Goal: Information Seeking & Learning: Learn about a topic

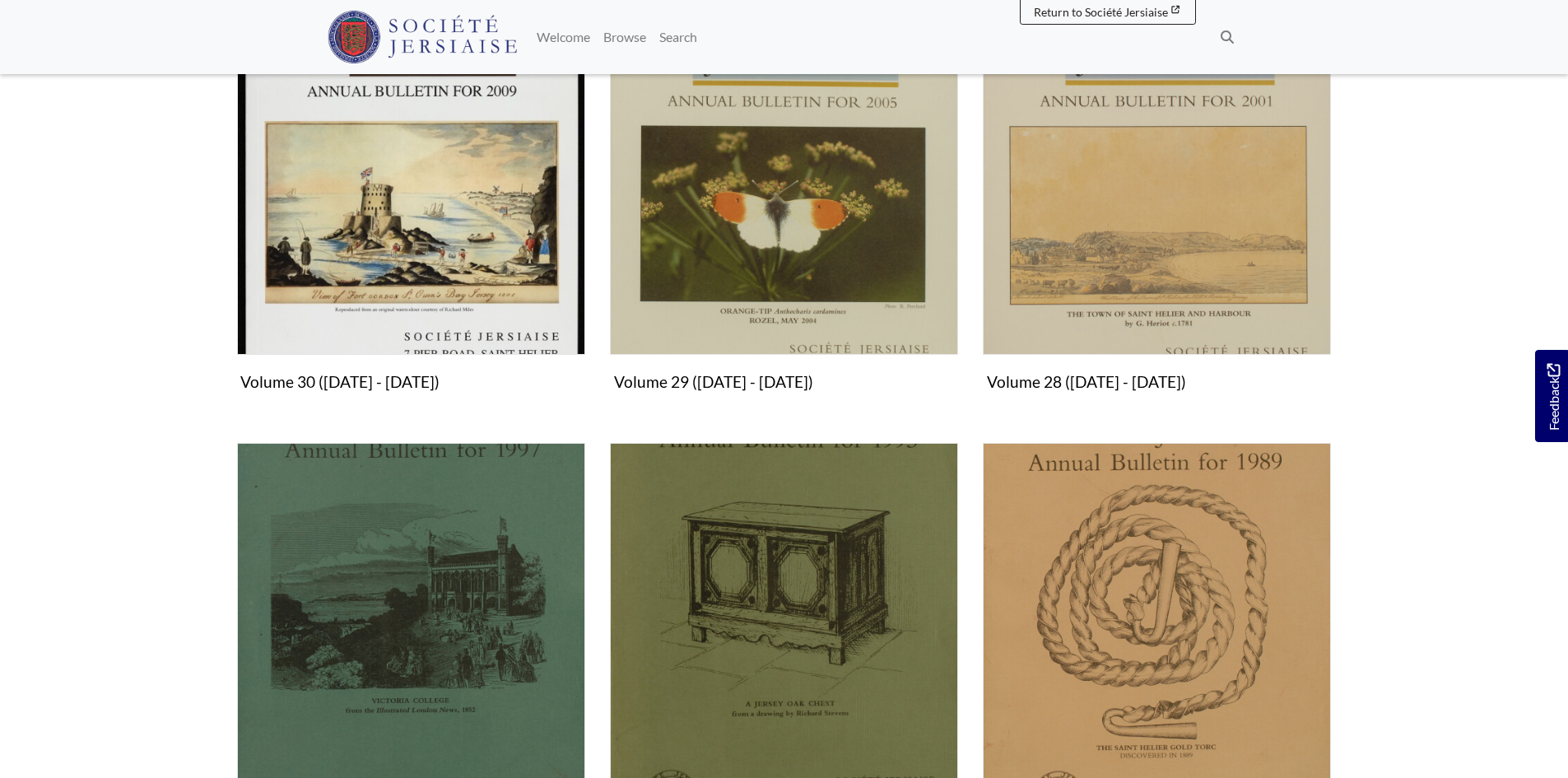
scroll to position [1070, 0]
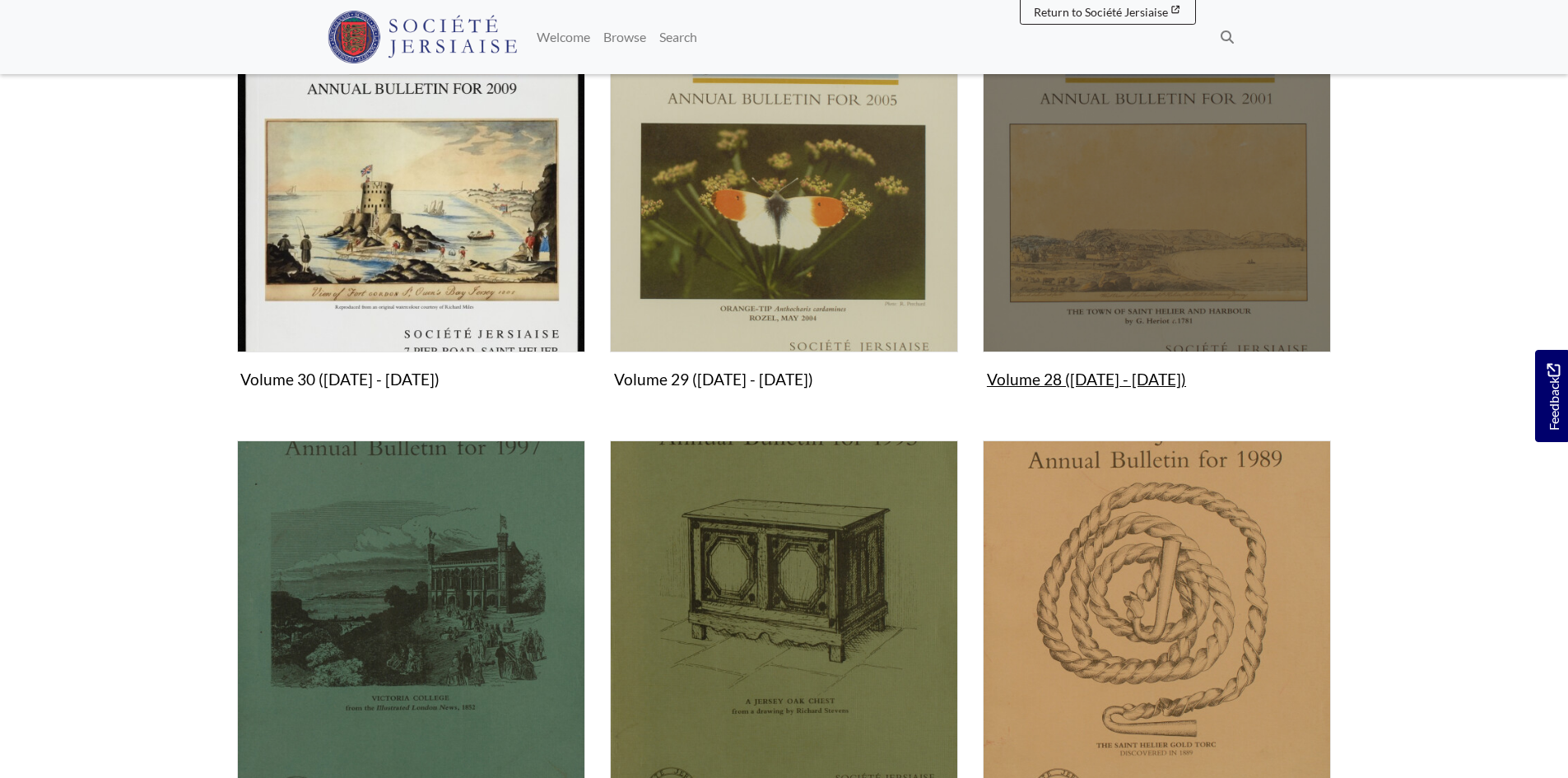
click at [1123, 292] on img "Subcollection" at bounding box center [1157, 178] width 348 height 348
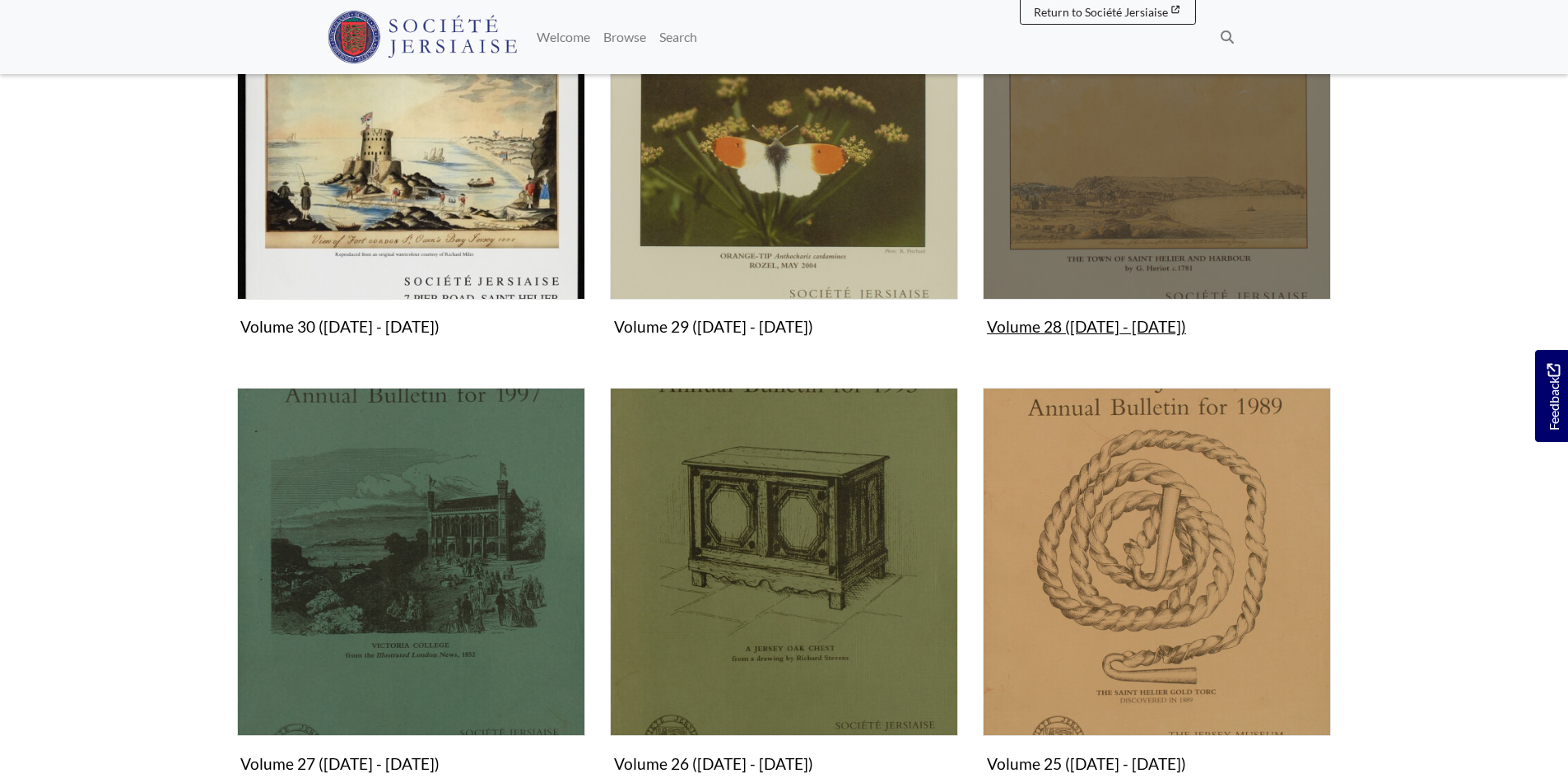
scroll to position [1152, 0]
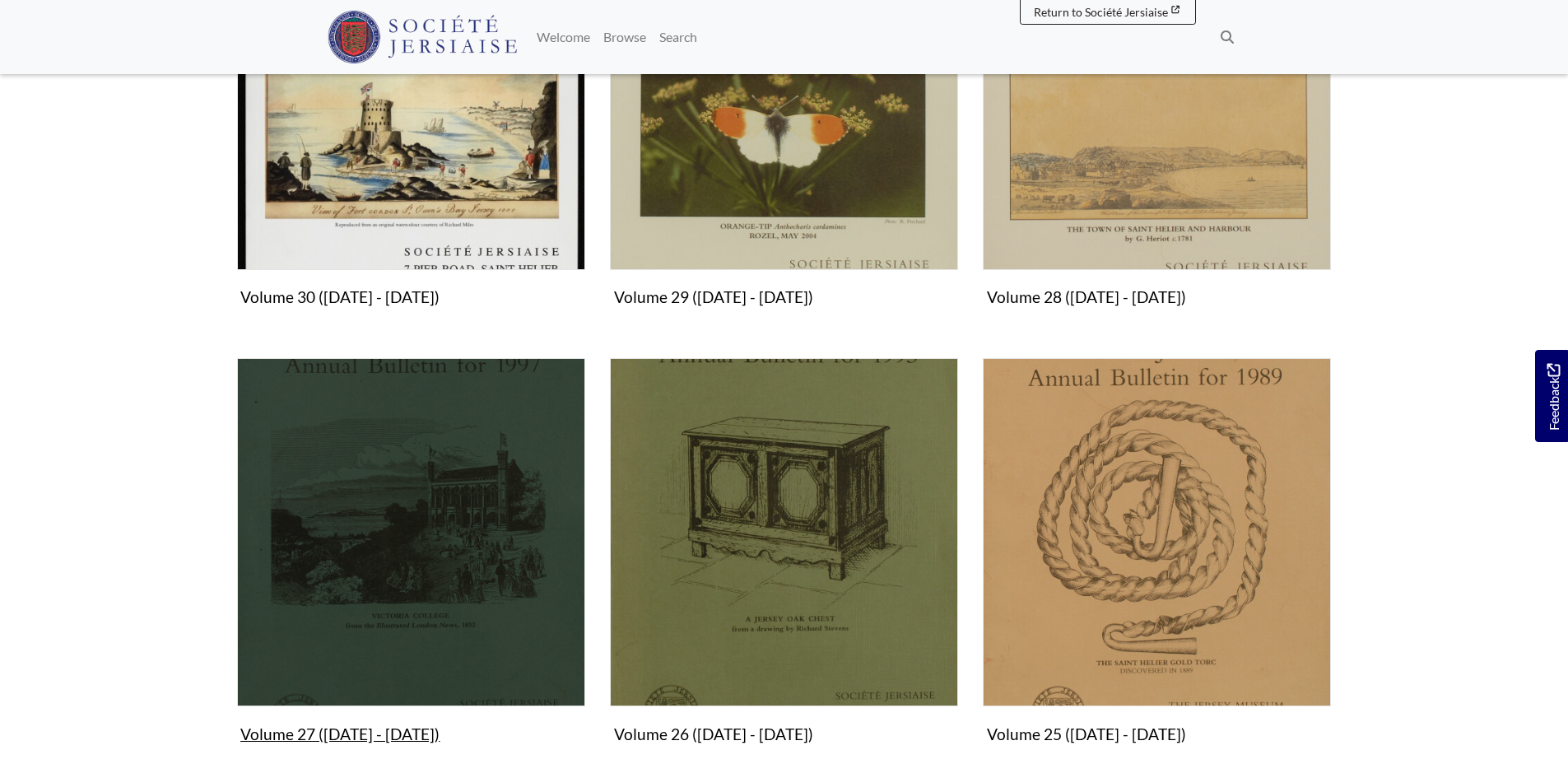
click at [356, 551] on img "Subcollection" at bounding box center [410, 532] width 348 height 348
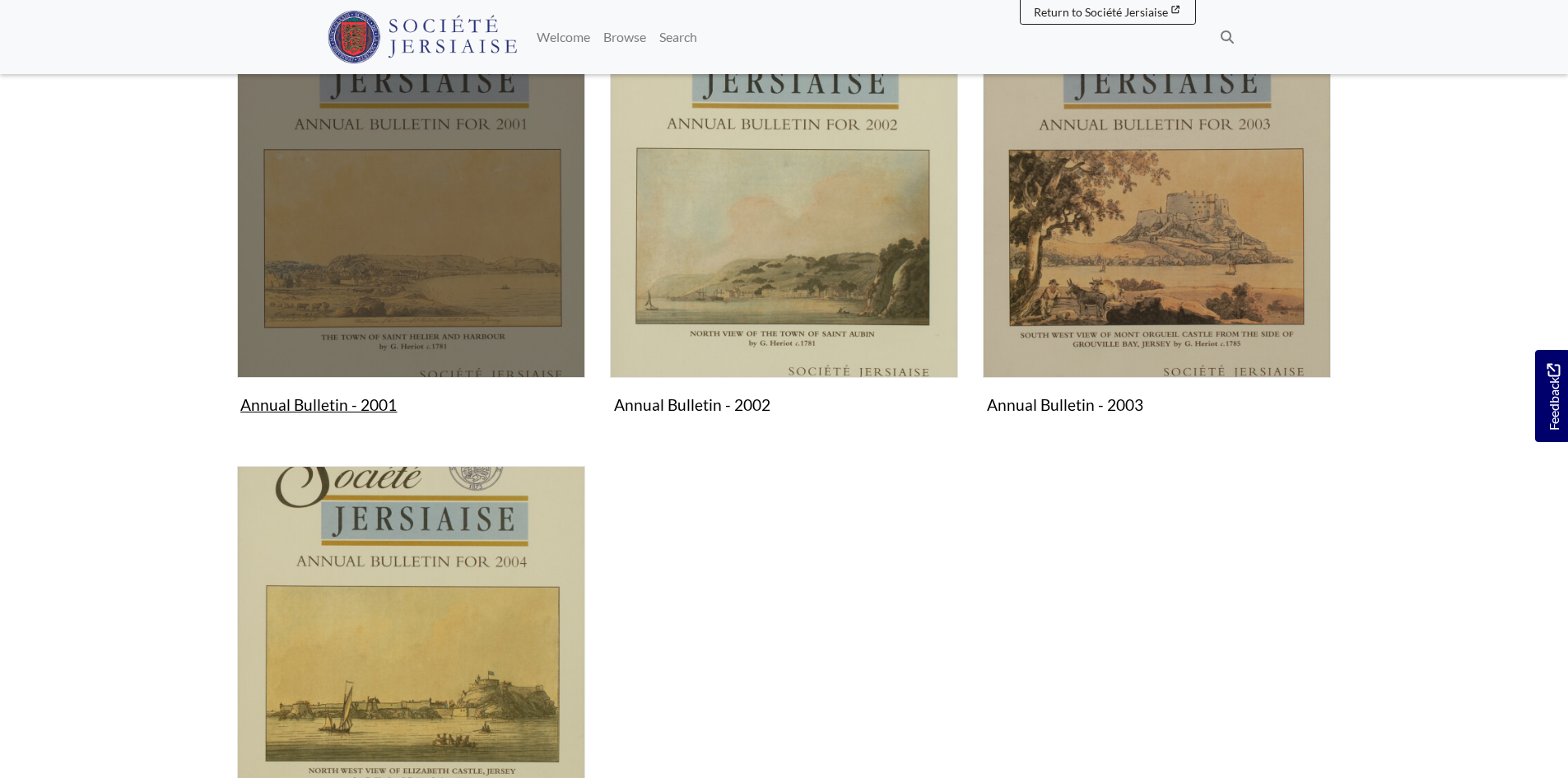
scroll to position [411, 0]
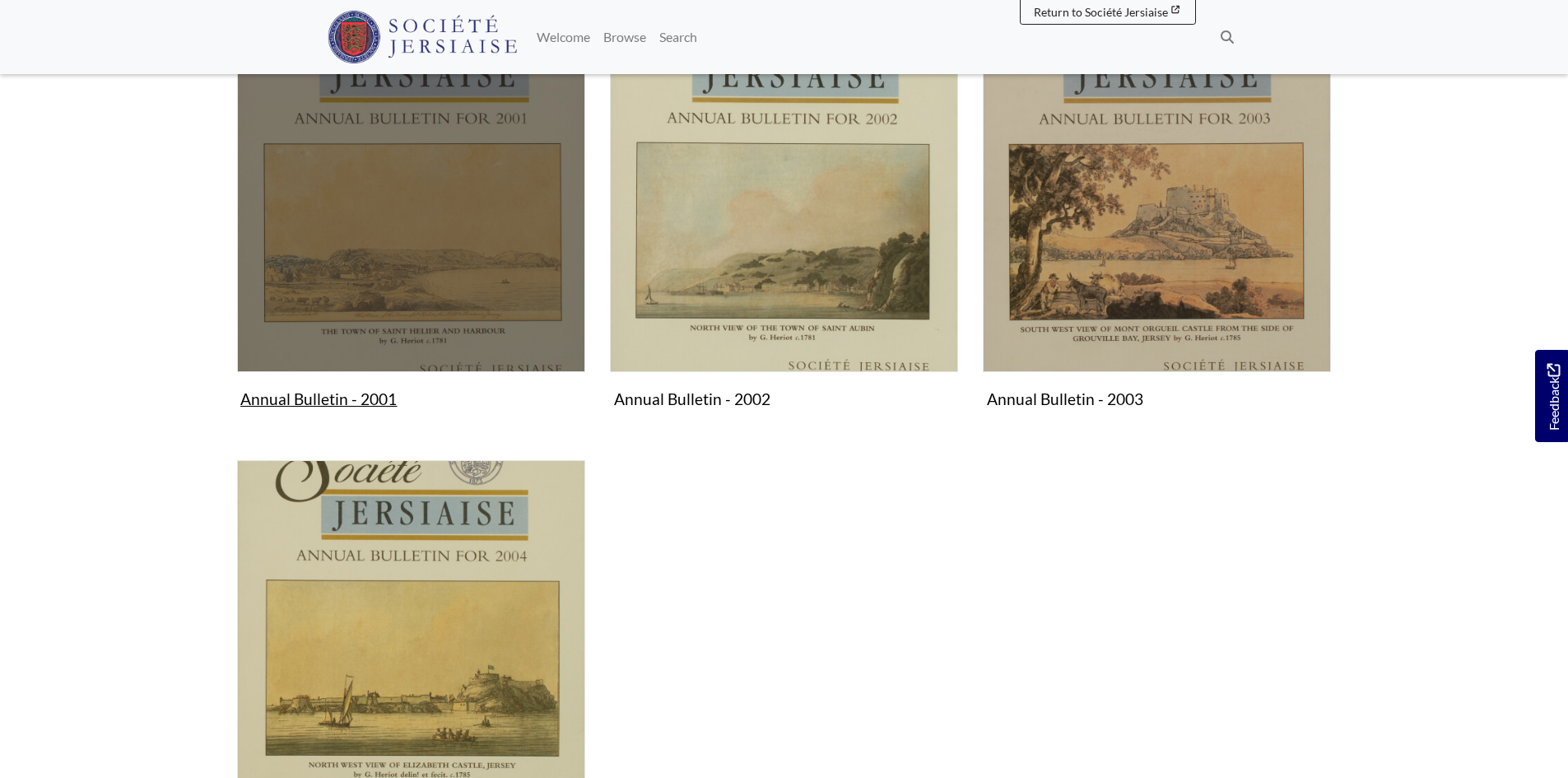
click at [416, 298] on img "Subcollection" at bounding box center [410, 197] width 348 height 348
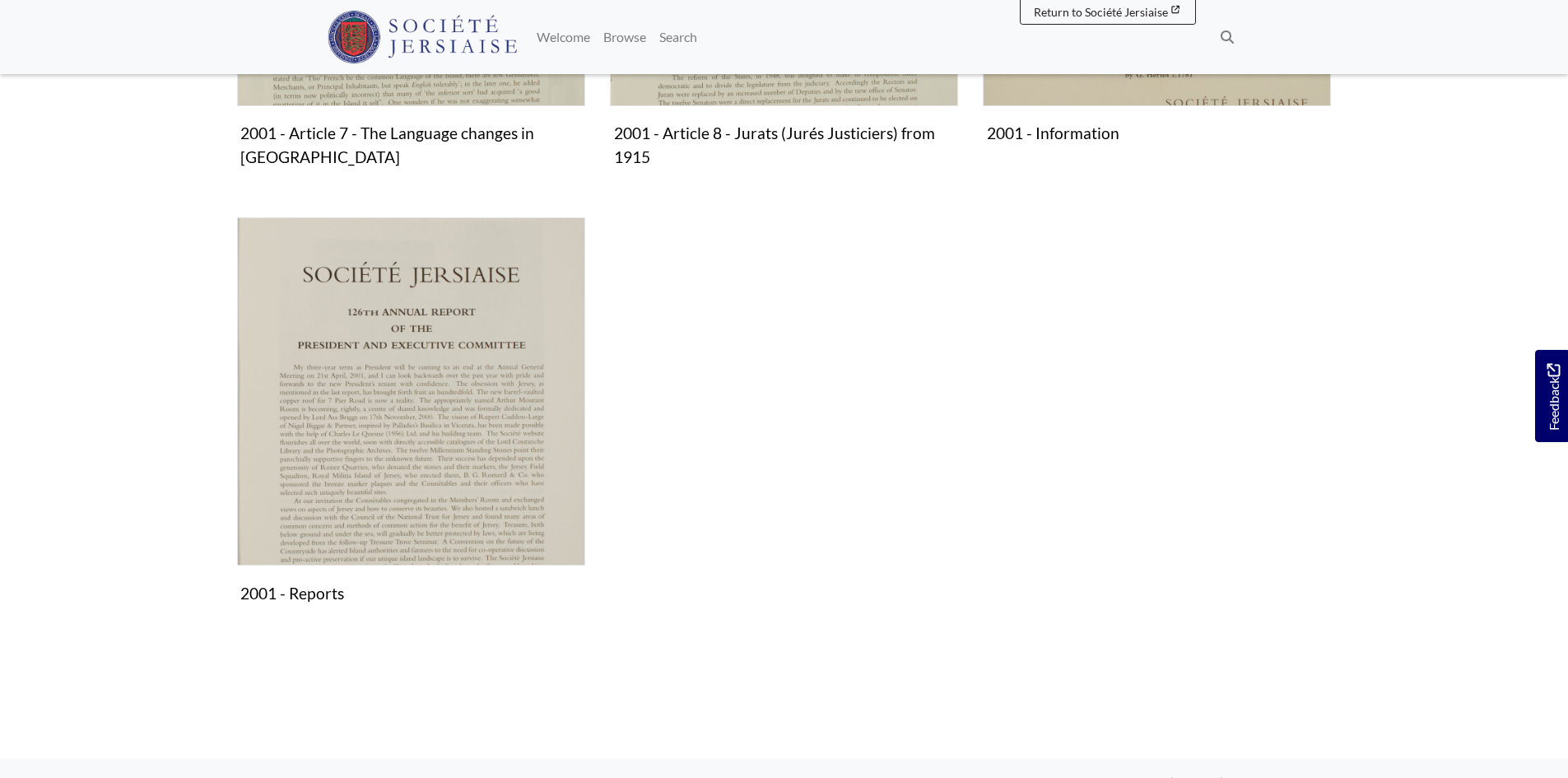
scroll to position [1647, 0]
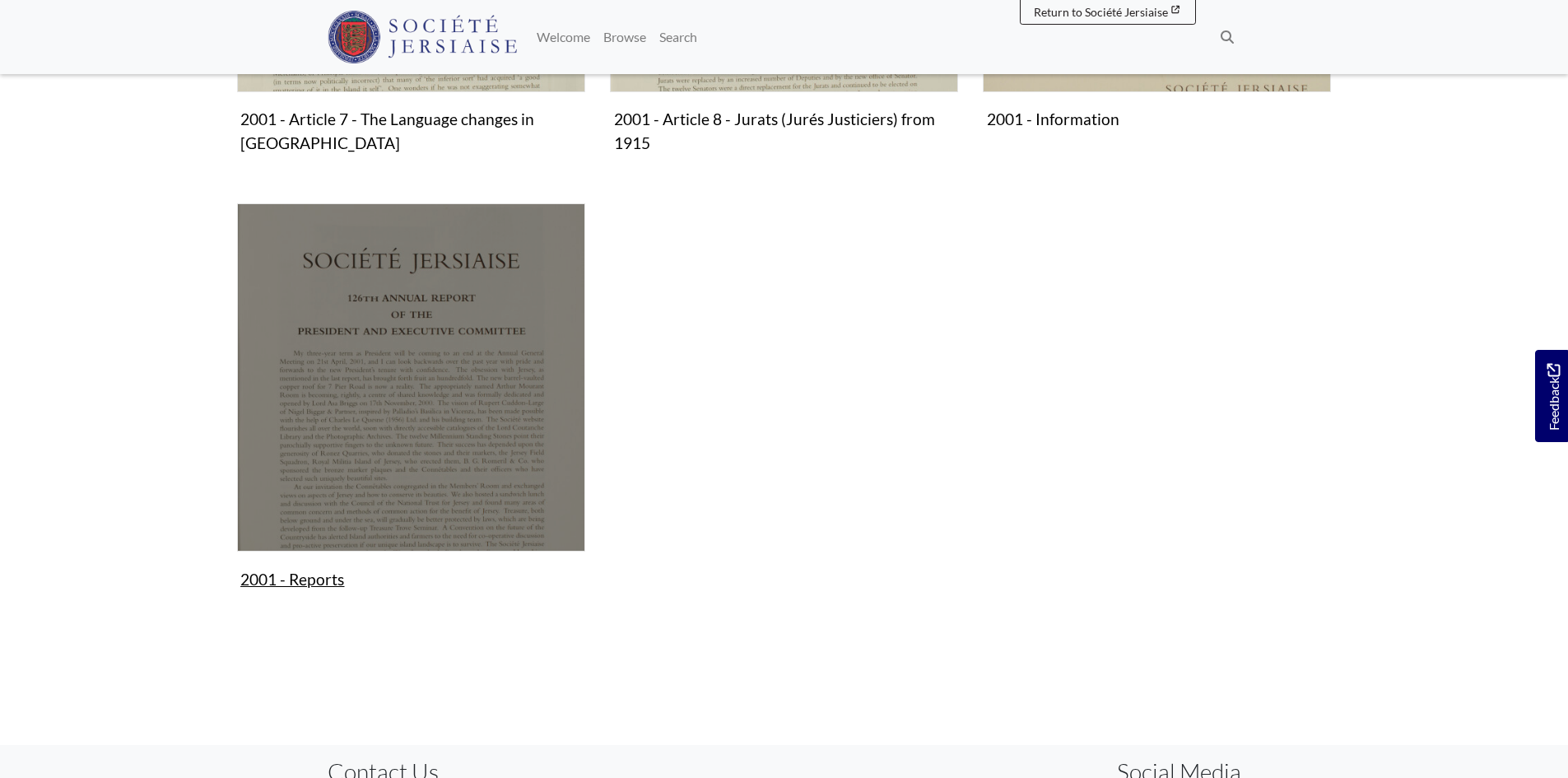
click at [416, 434] on img "Subcollection" at bounding box center [410, 377] width 348 height 348
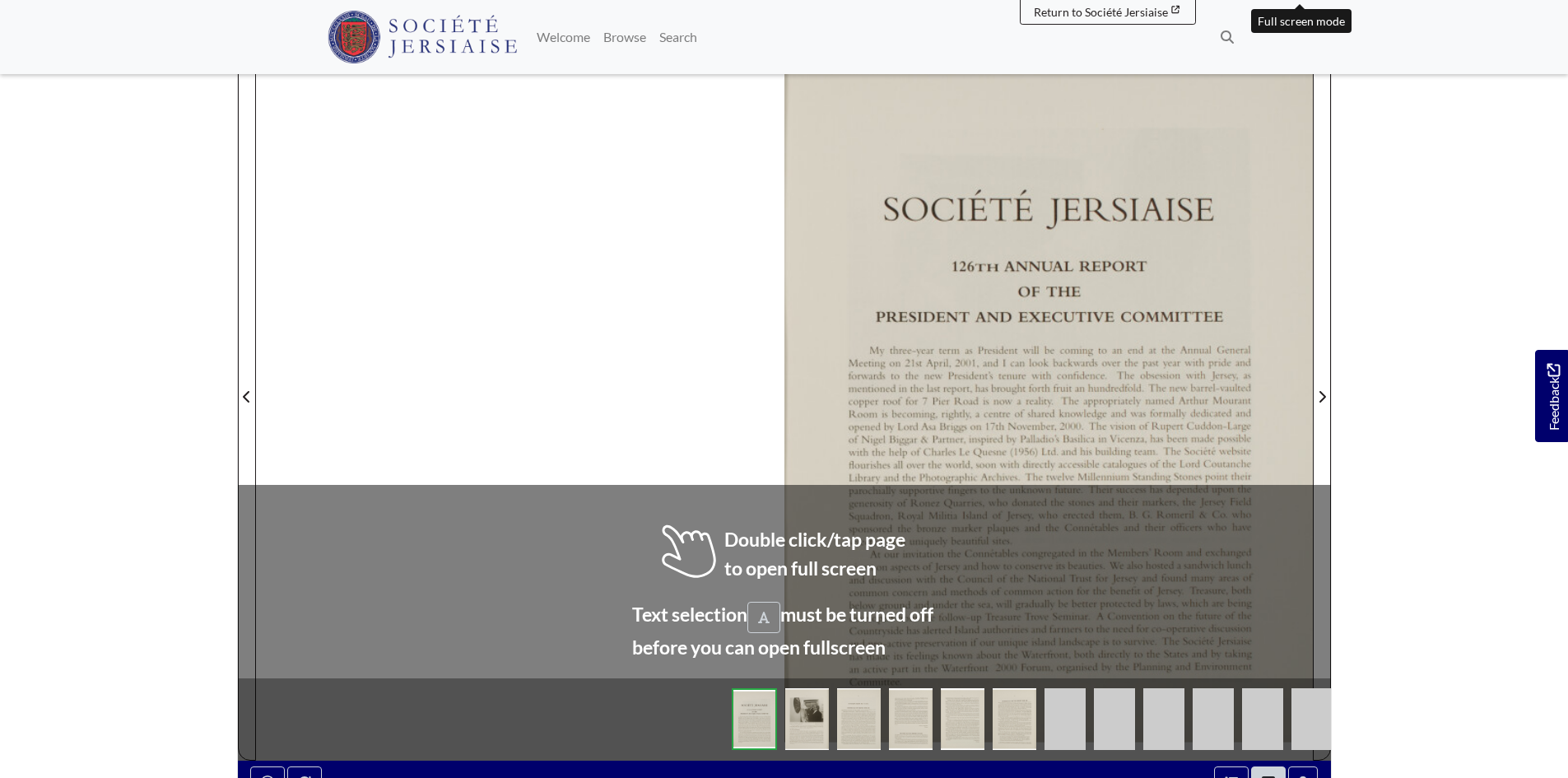
scroll to position [329, 0]
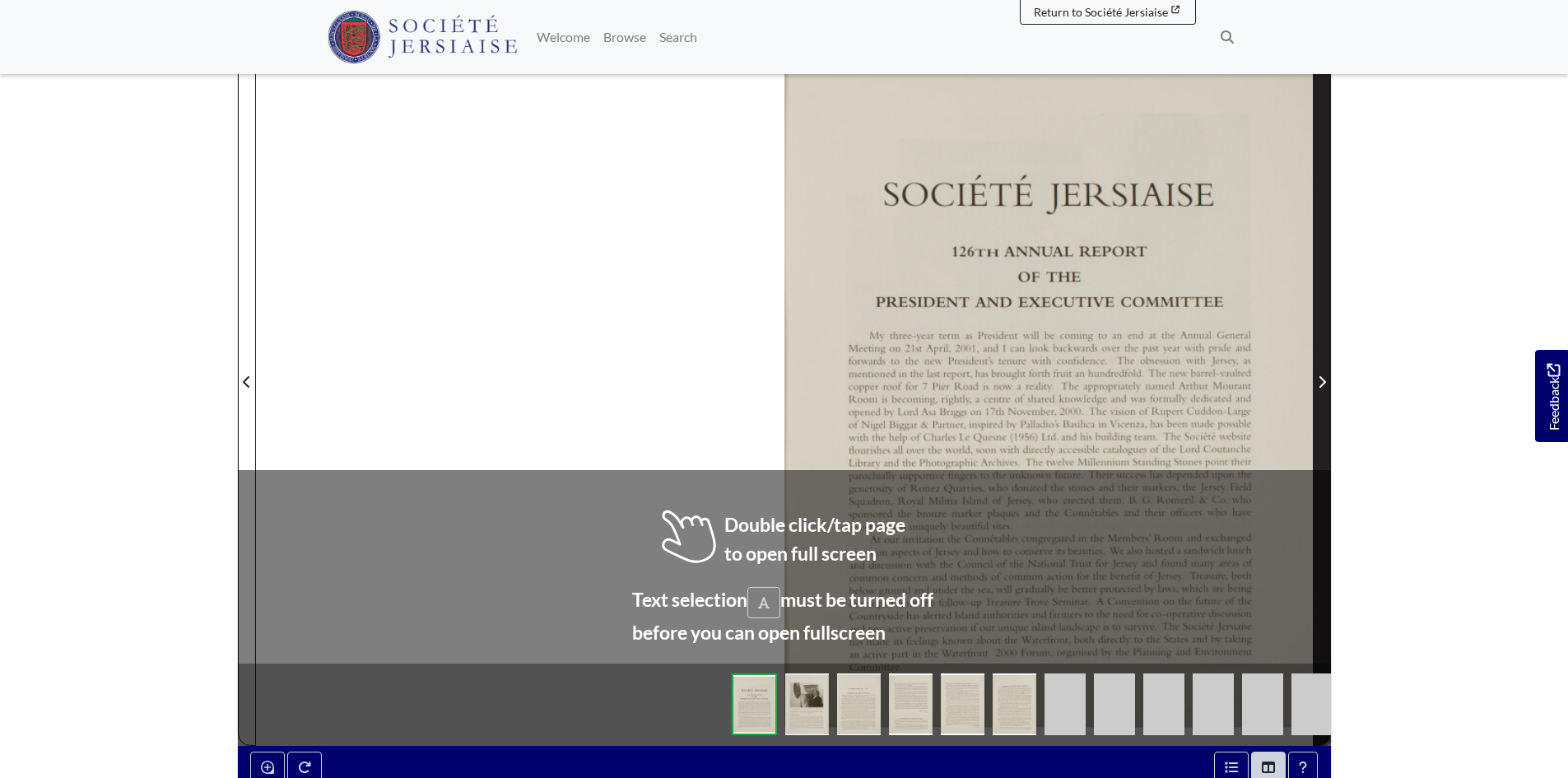
click at [1324, 268] on span "Next Page" at bounding box center [1322, 372] width 16 height 746
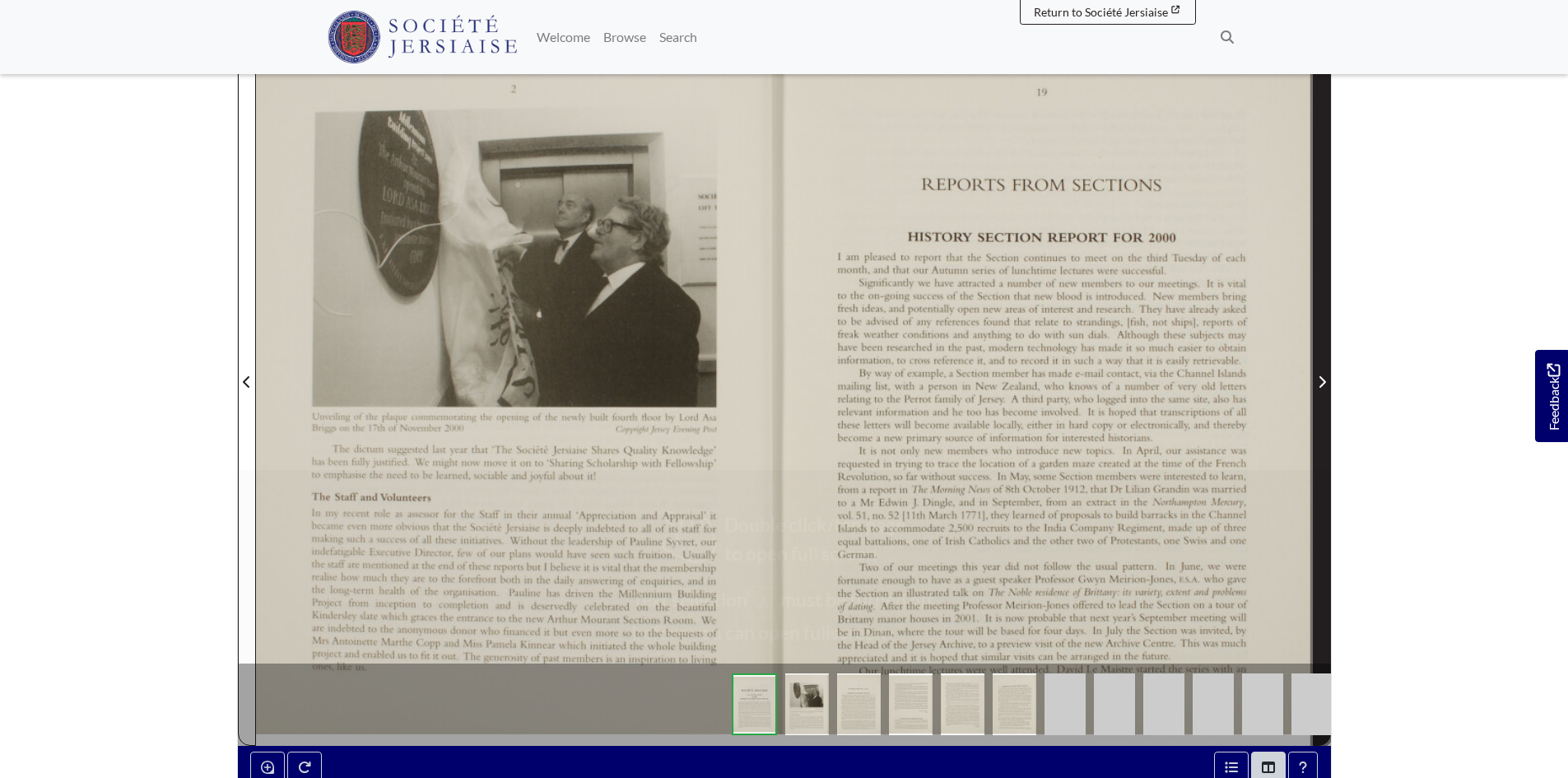
click at [1324, 268] on span "Next Page" at bounding box center [1322, 372] width 16 height 746
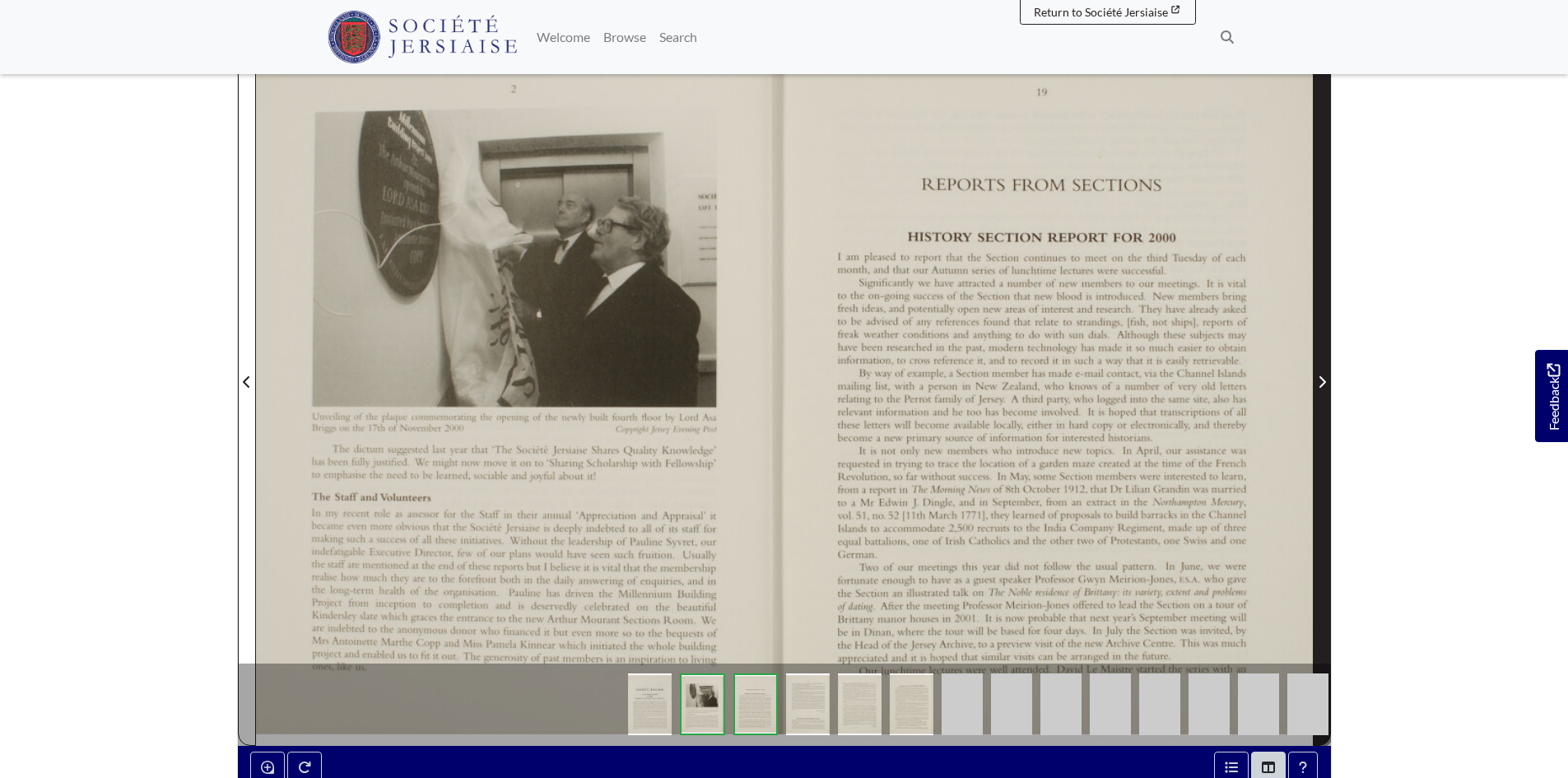
click at [1324, 268] on span "Next Page" at bounding box center [1322, 372] width 16 height 746
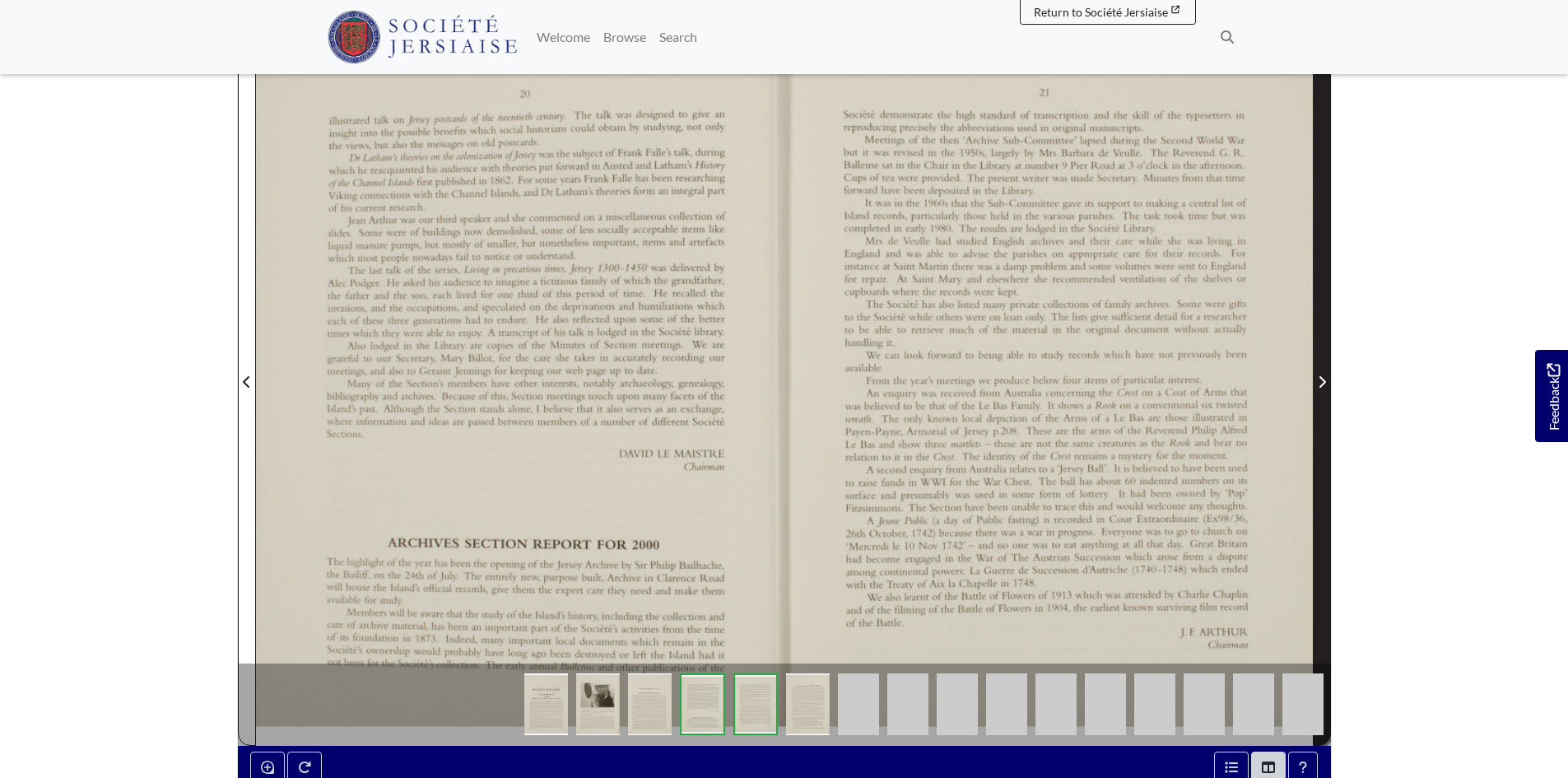
click at [1324, 268] on span "Next Page" at bounding box center [1322, 372] width 16 height 746
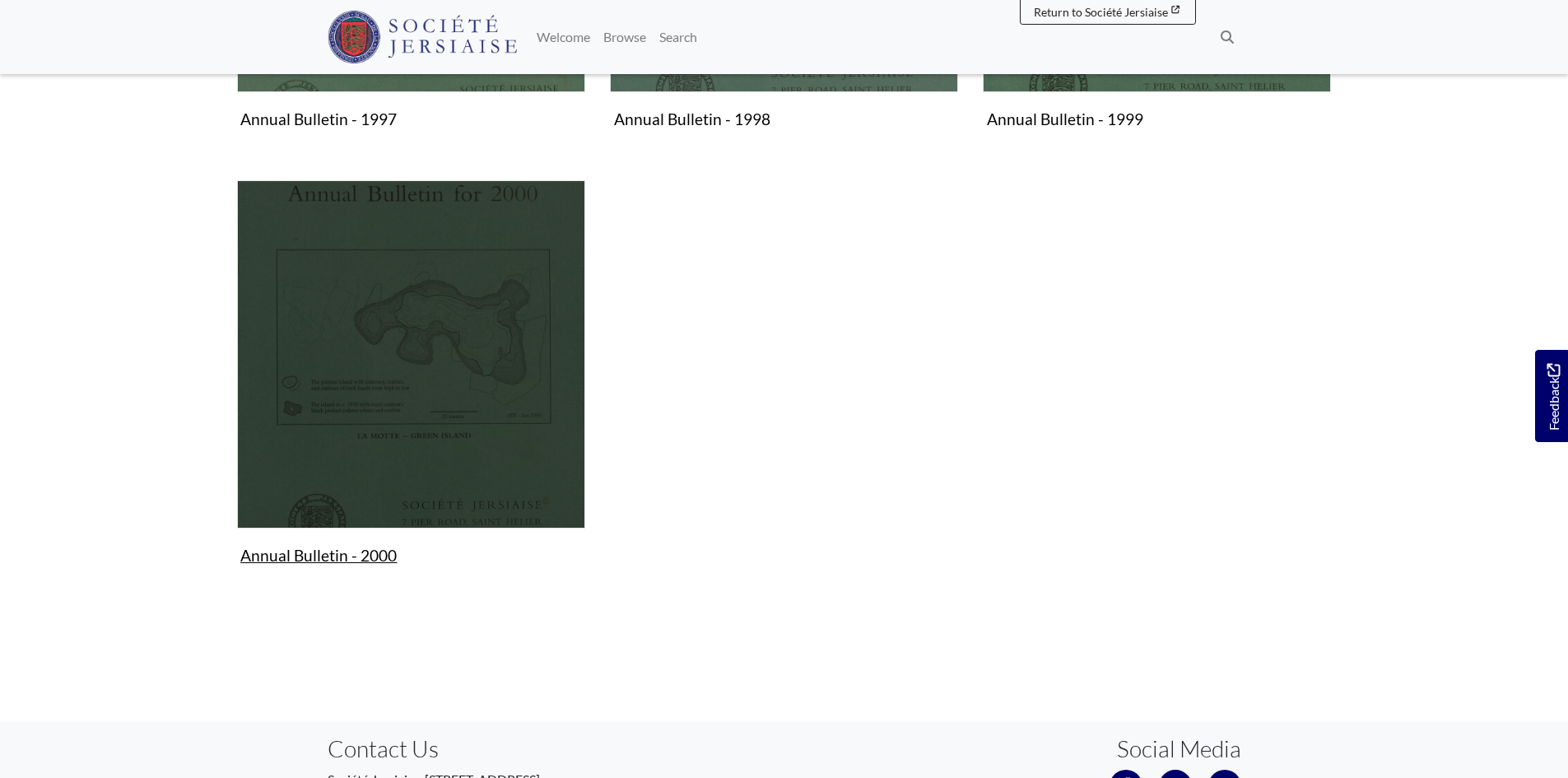
scroll to position [741, 0]
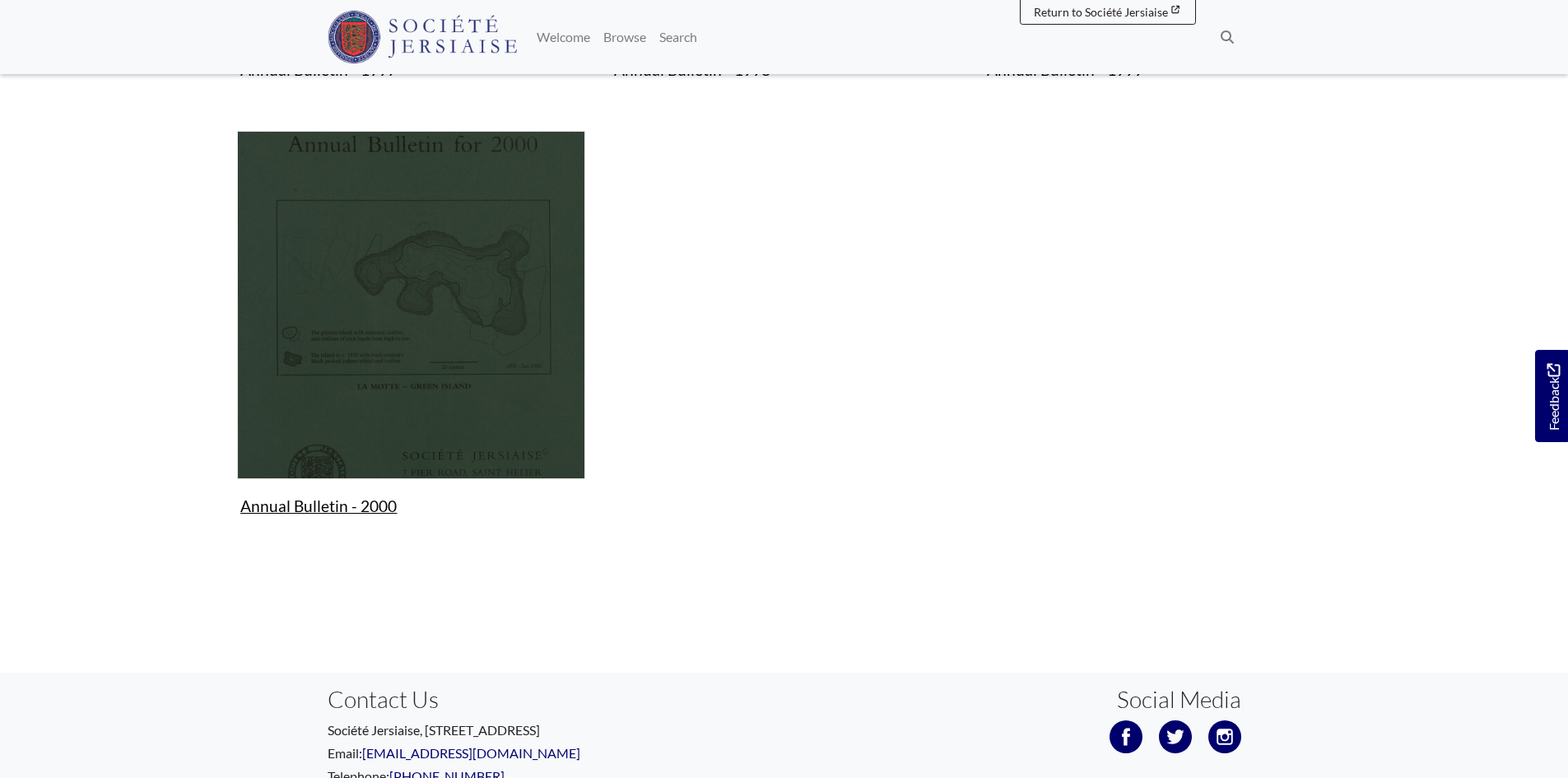
click at [422, 445] on img "Subcollection" at bounding box center [410, 304] width 348 height 348
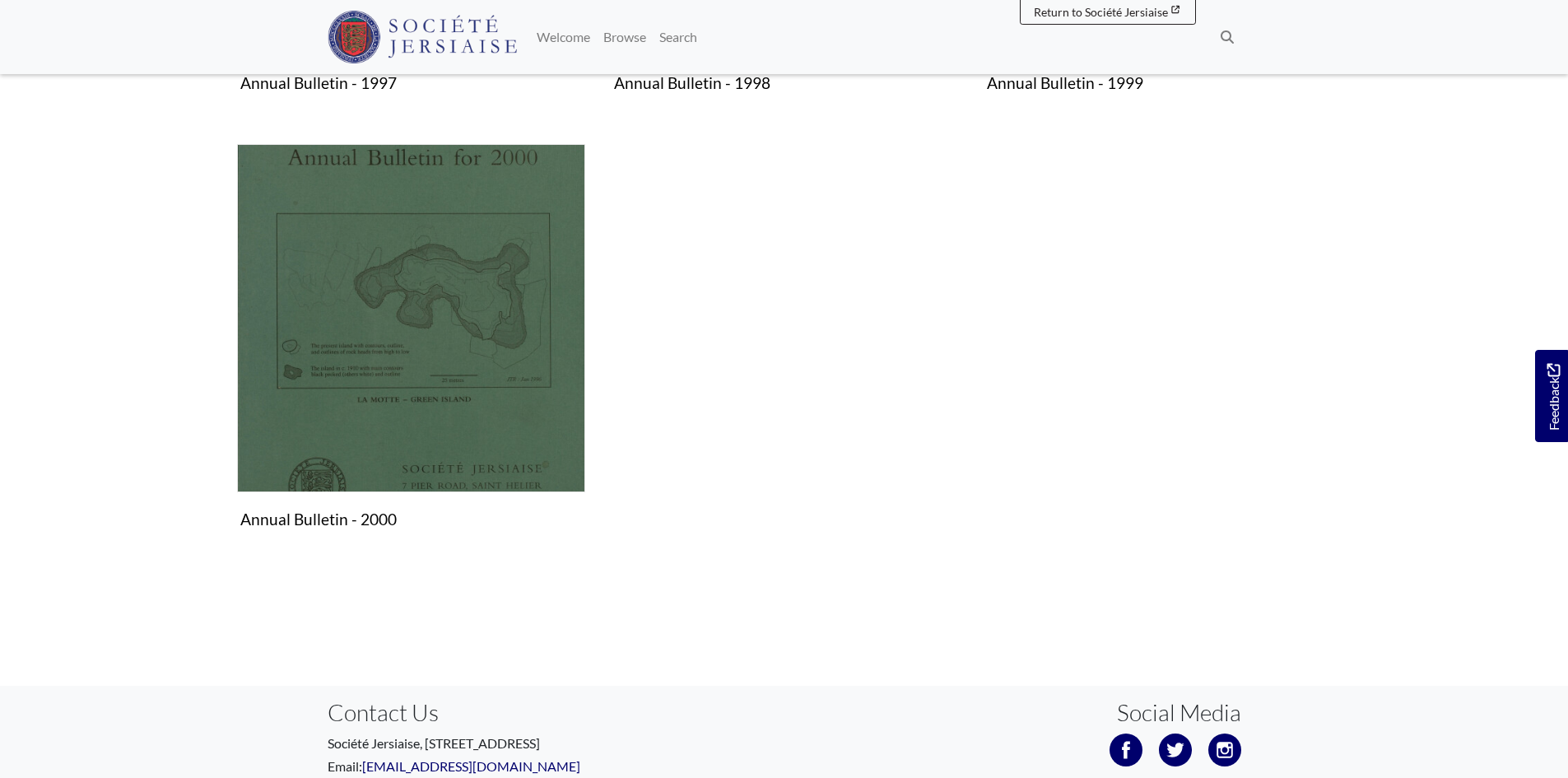
scroll to position [411, 0]
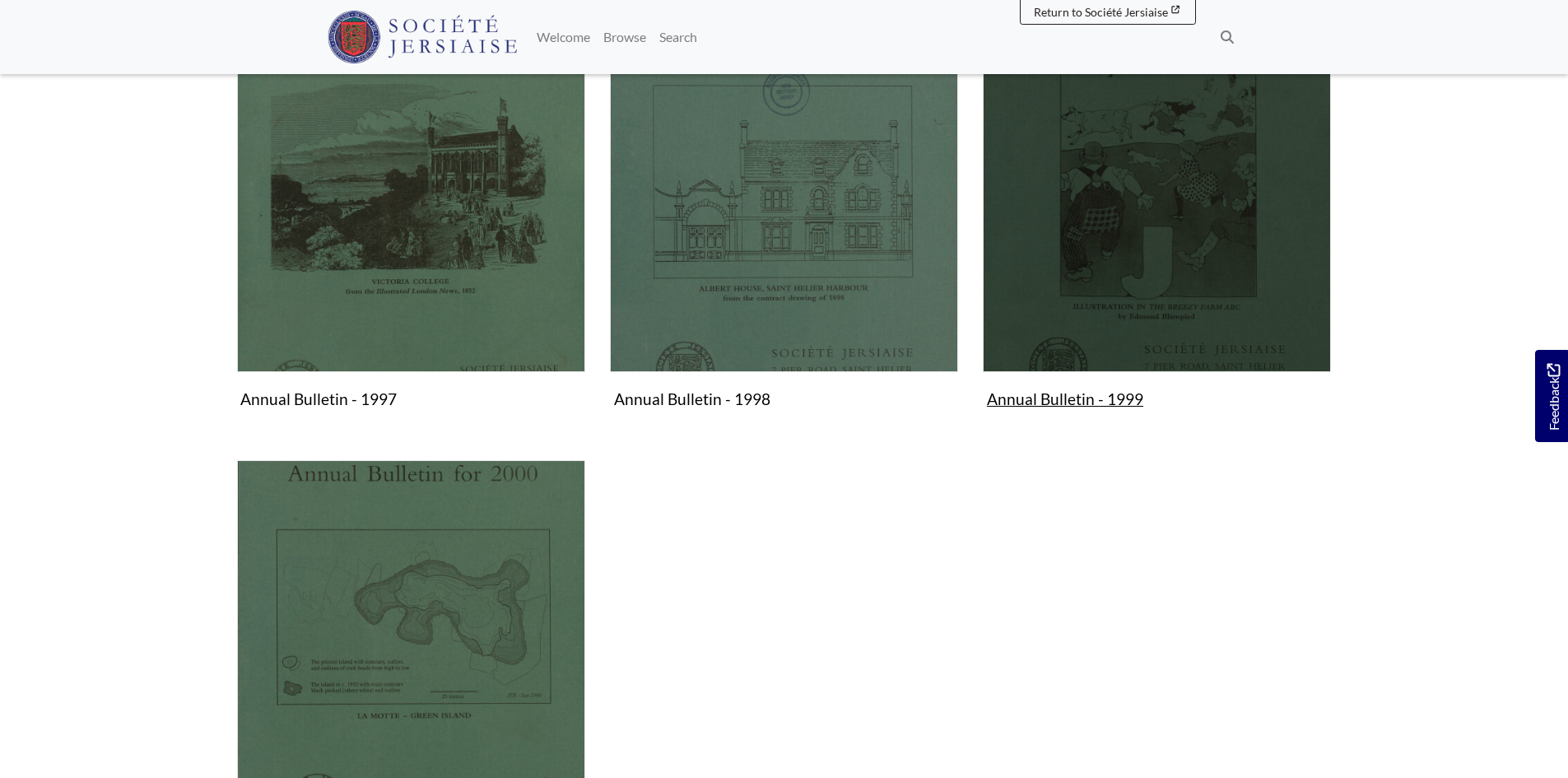
click at [1099, 299] on img "Subcollection" at bounding box center [1157, 197] width 348 height 348
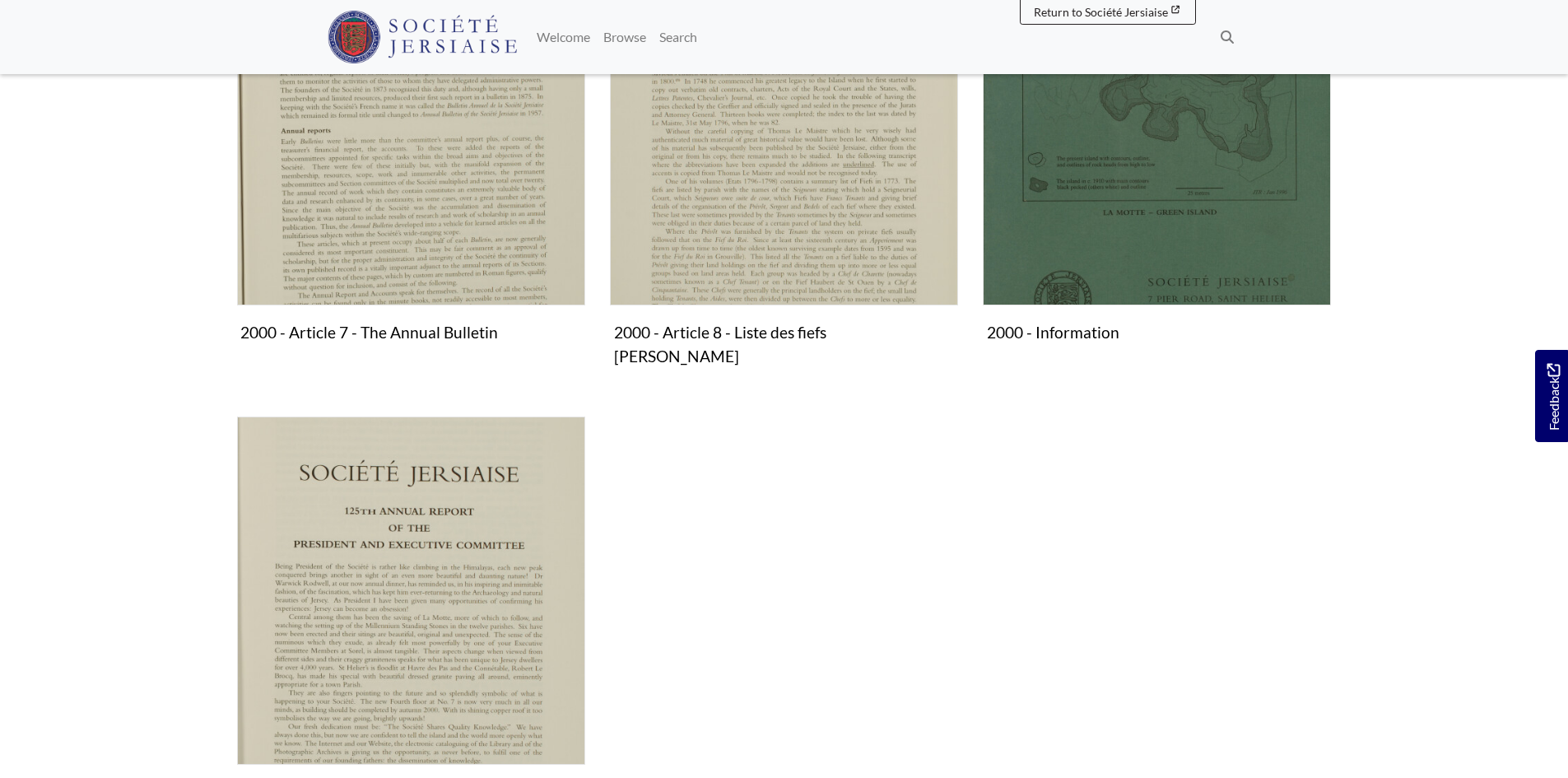
scroll to position [1482, 0]
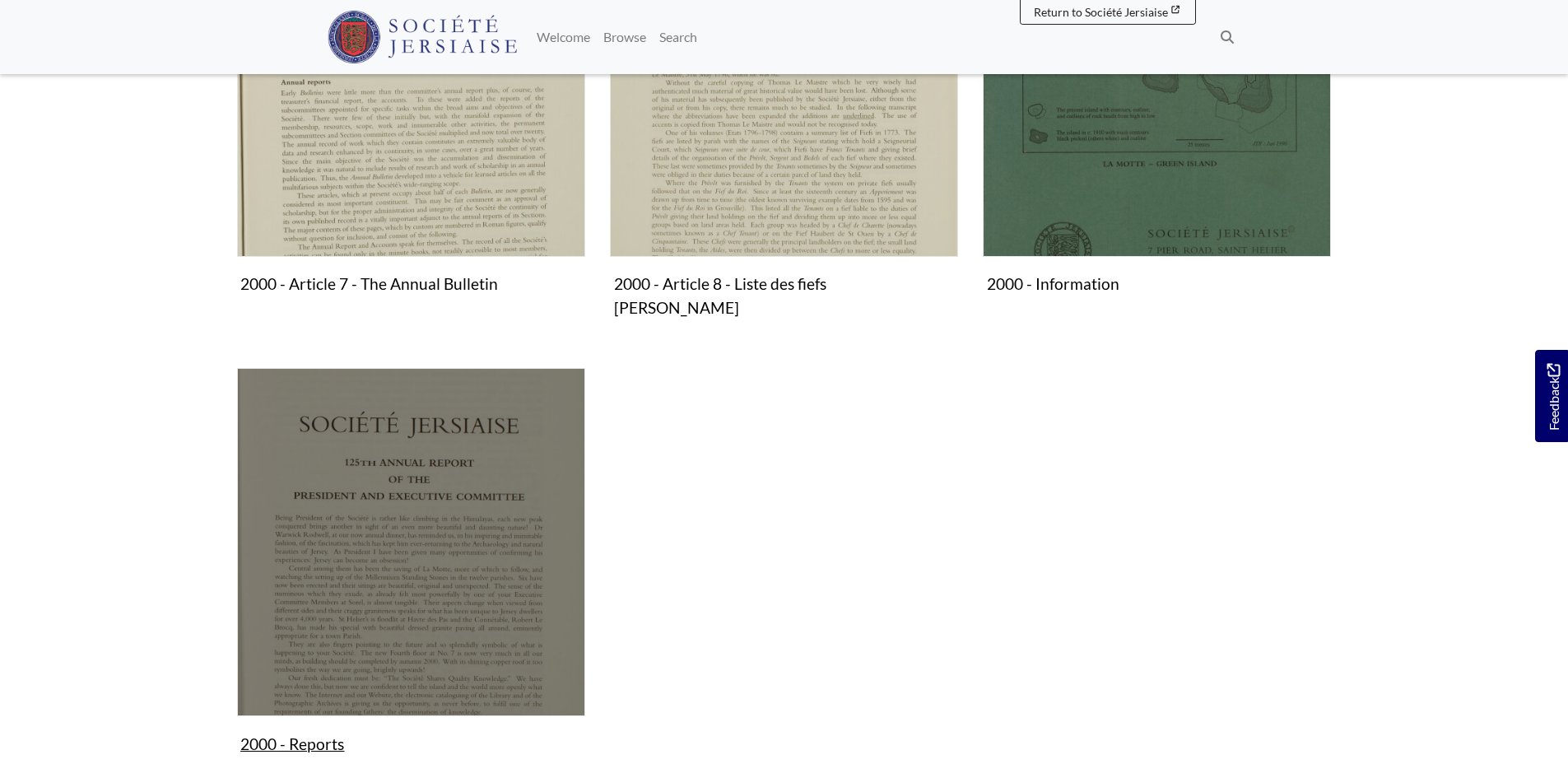
click at [463, 563] on img "Subcollection" at bounding box center [410, 541] width 348 height 348
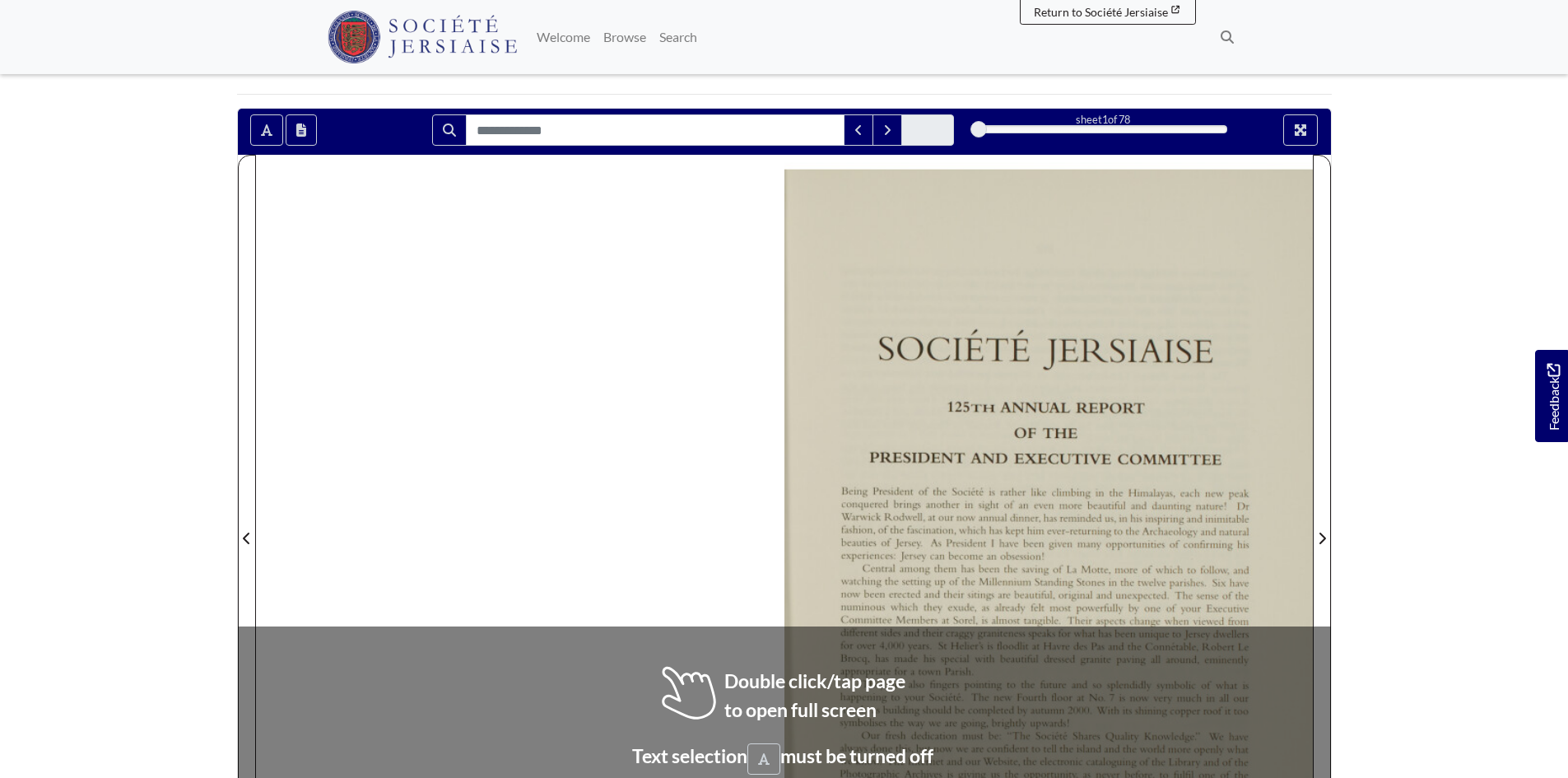
scroll to position [329, 0]
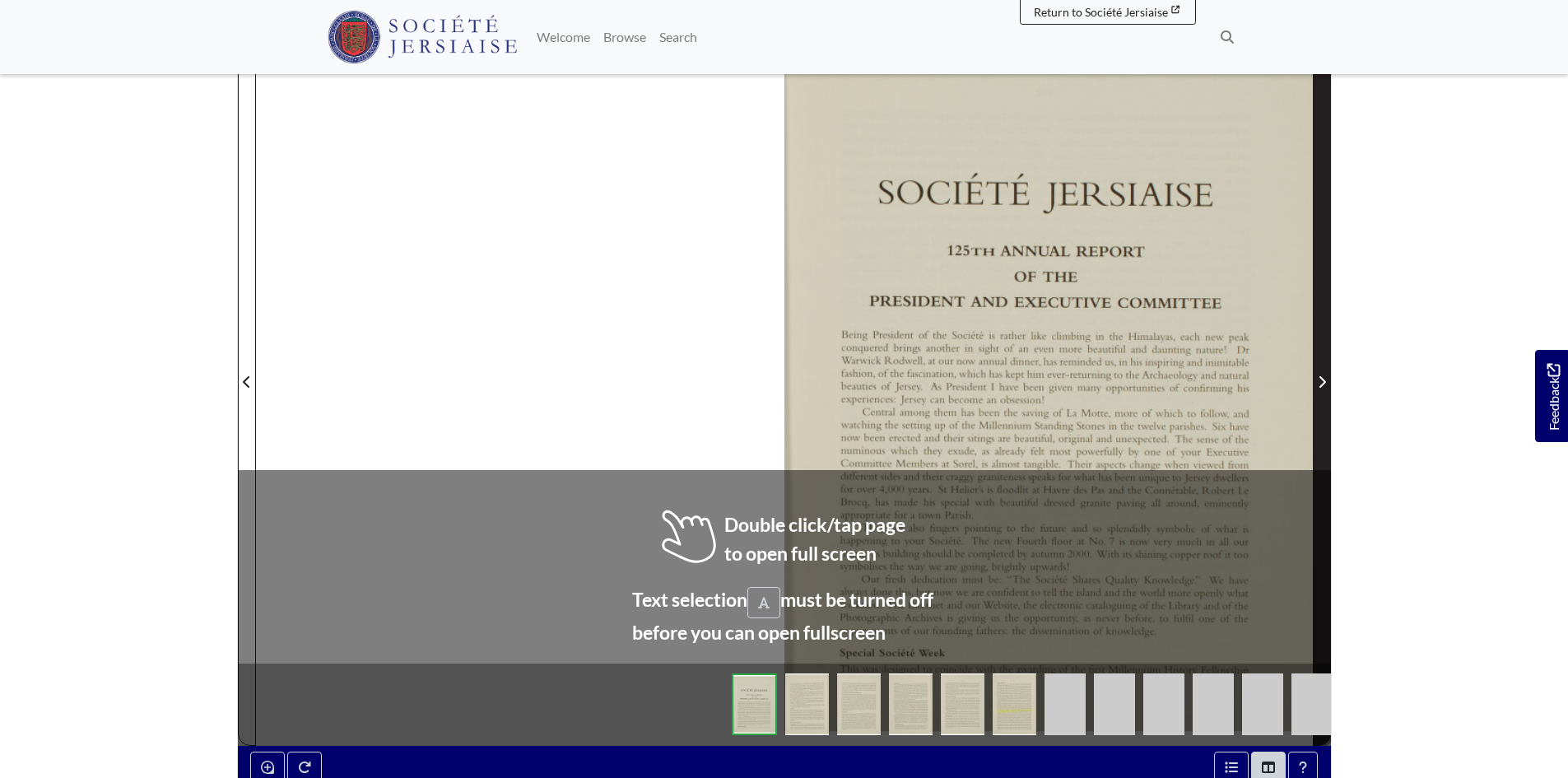
click at [1325, 289] on span "Next Page" at bounding box center [1322, 372] width 16 height 746
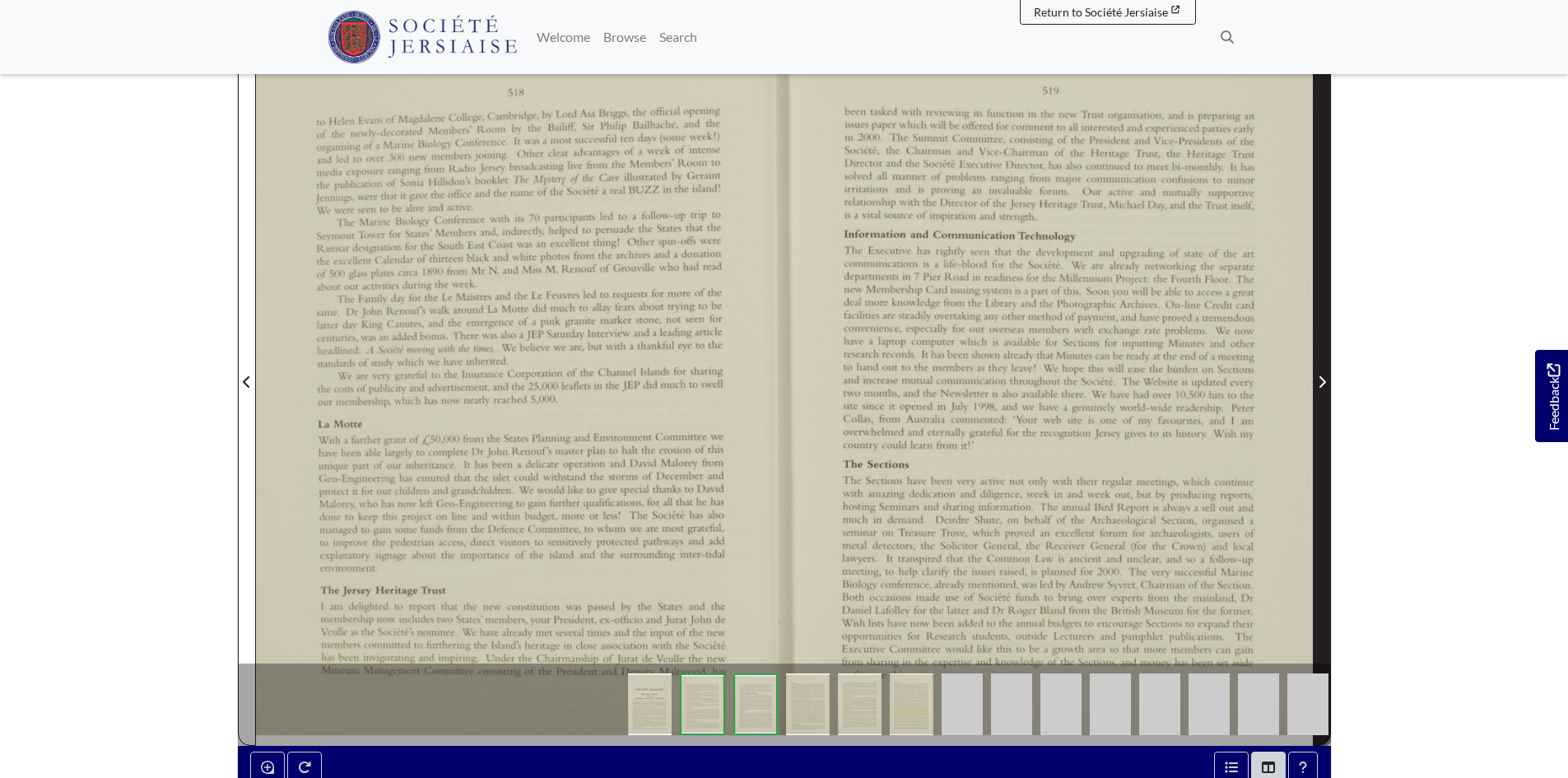
click at [1325, 290] on span "Next Page" at bounding box center [1322, 372] width 16 height 746
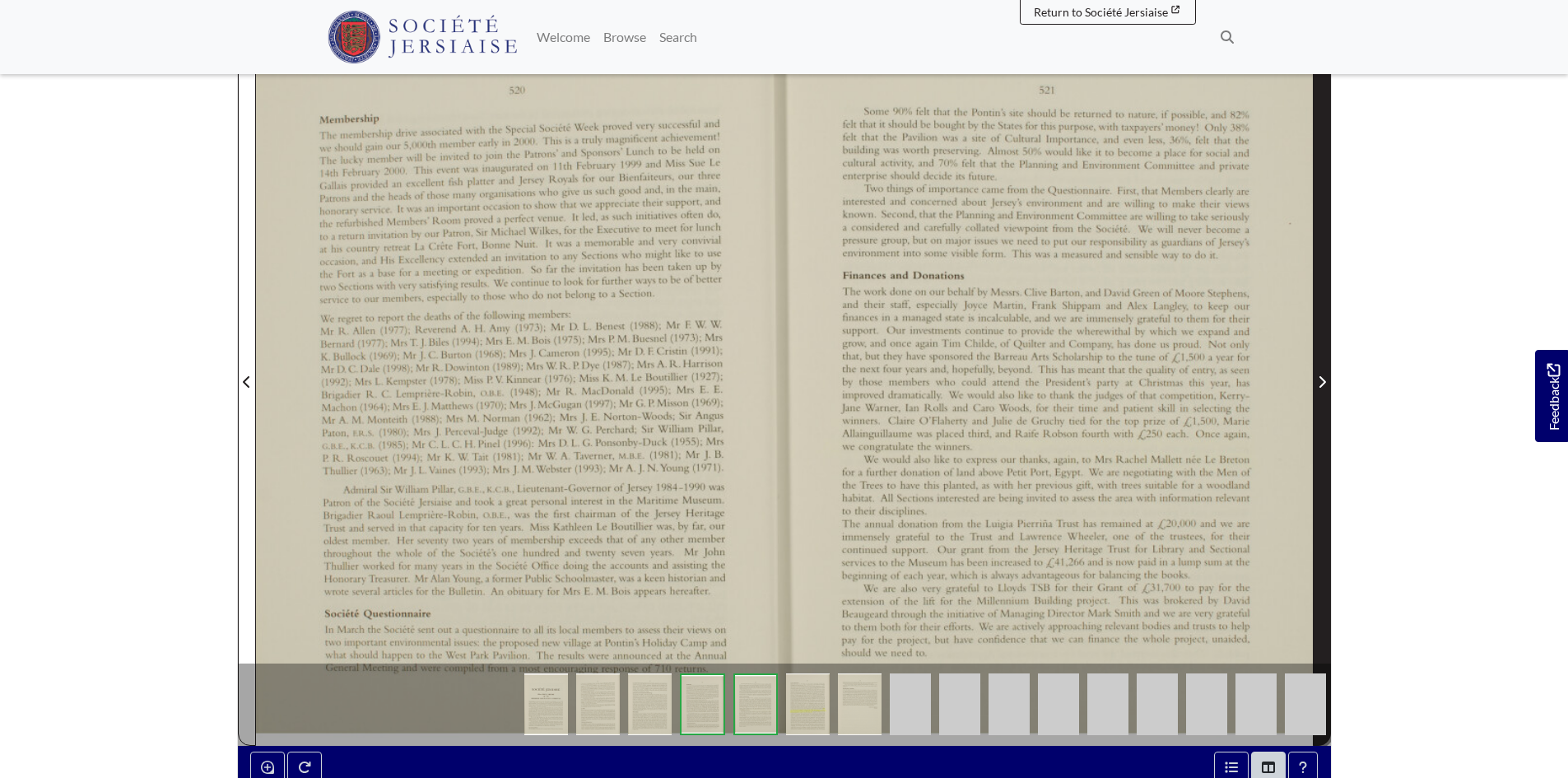
click at [1325, 290] on span "Next Page" at bounding box center [1322, 372] width 16 height 746
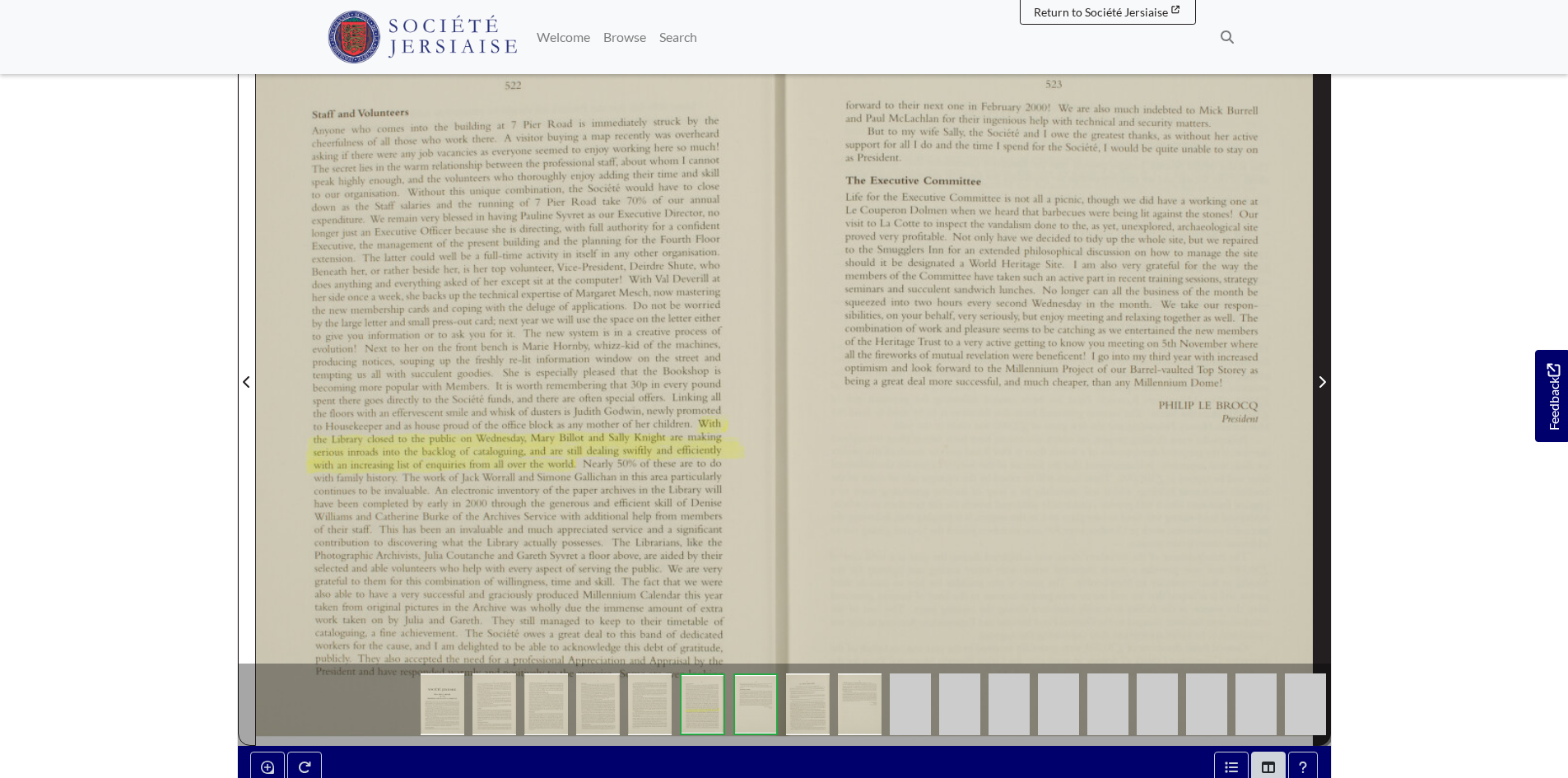
click at [1325, 290] on span "Next Page" at bounding box center [1322, 372] width 16 height 746
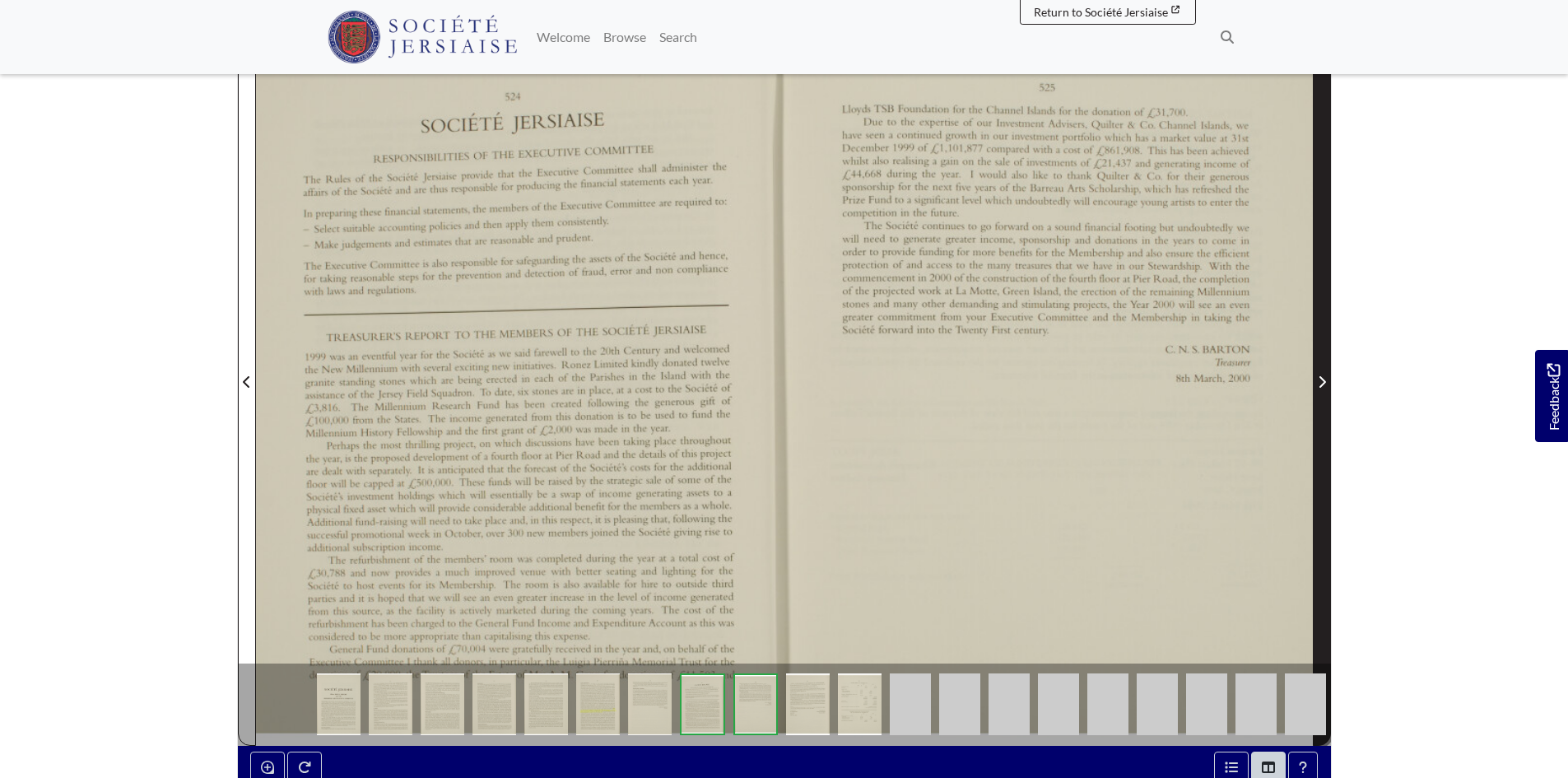
click at [1325, 290] on span "Next Page" at bounding box center [1322, 372] width 16 height 746
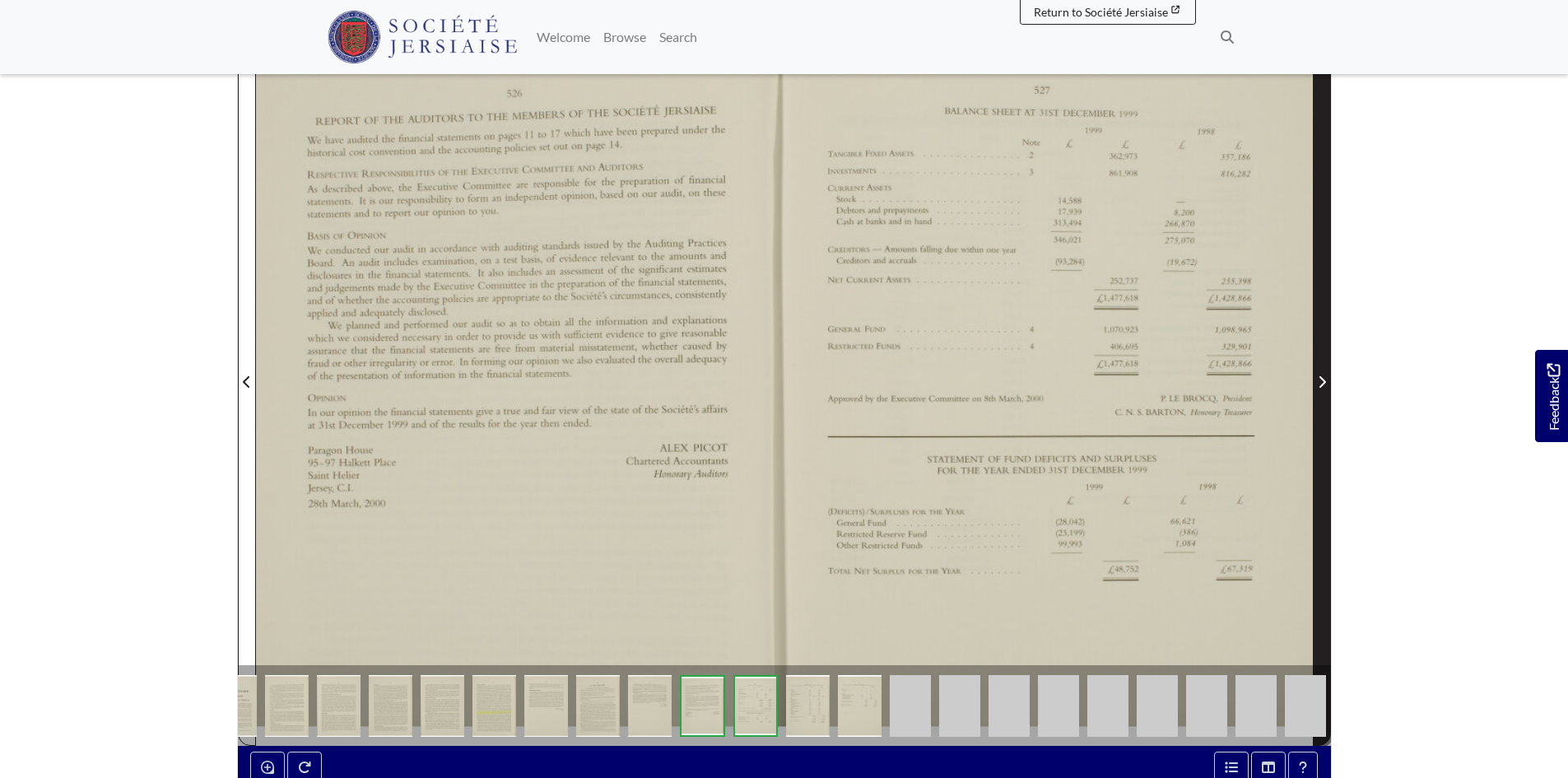
click at [1325, 290] on span "Next Page" at bounding box center [1322, 372] width 16 height 746
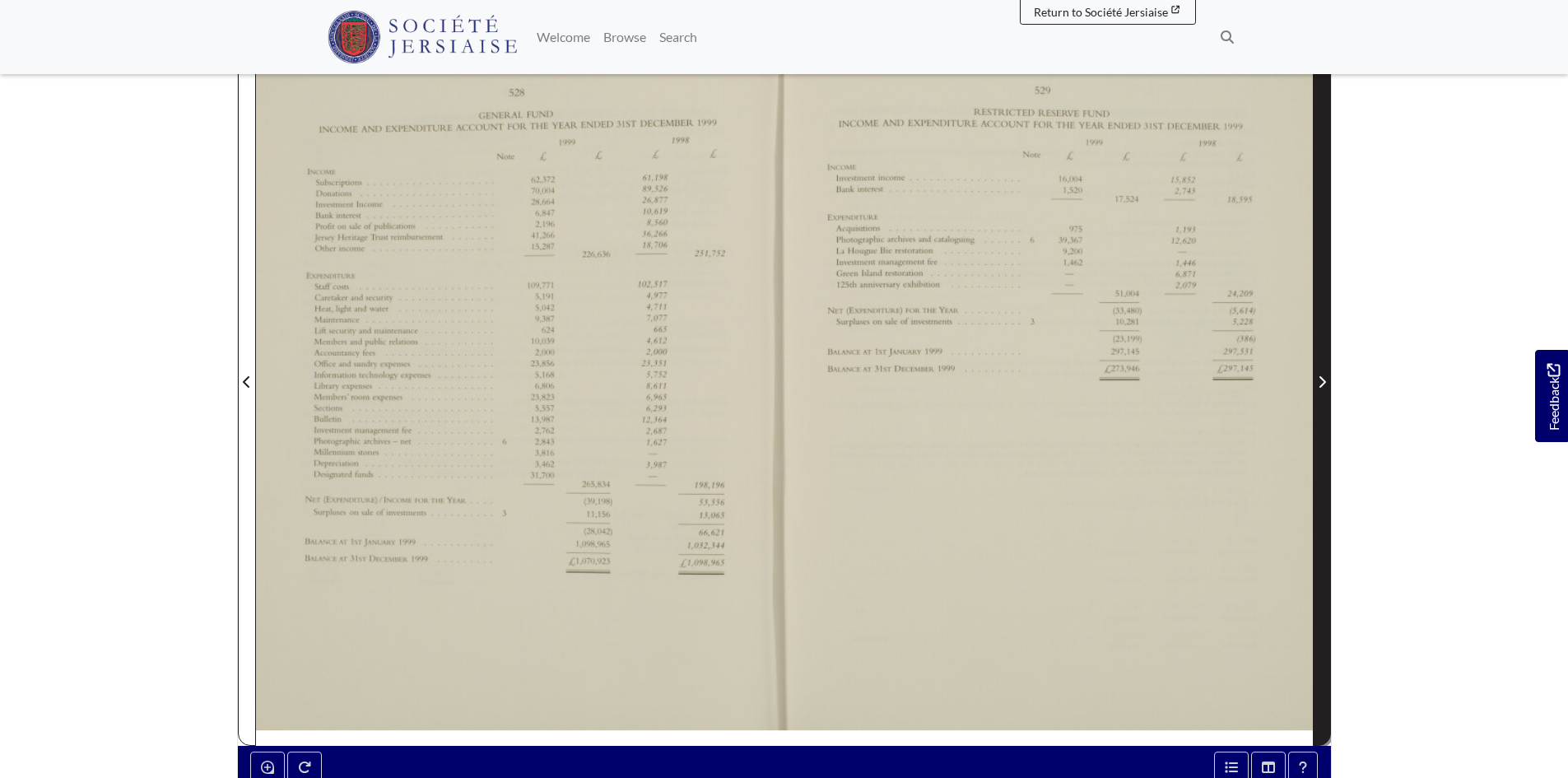
click at [1325, 290] on span "Next Page" at bounding box center [1322, 372] width 16 height 746
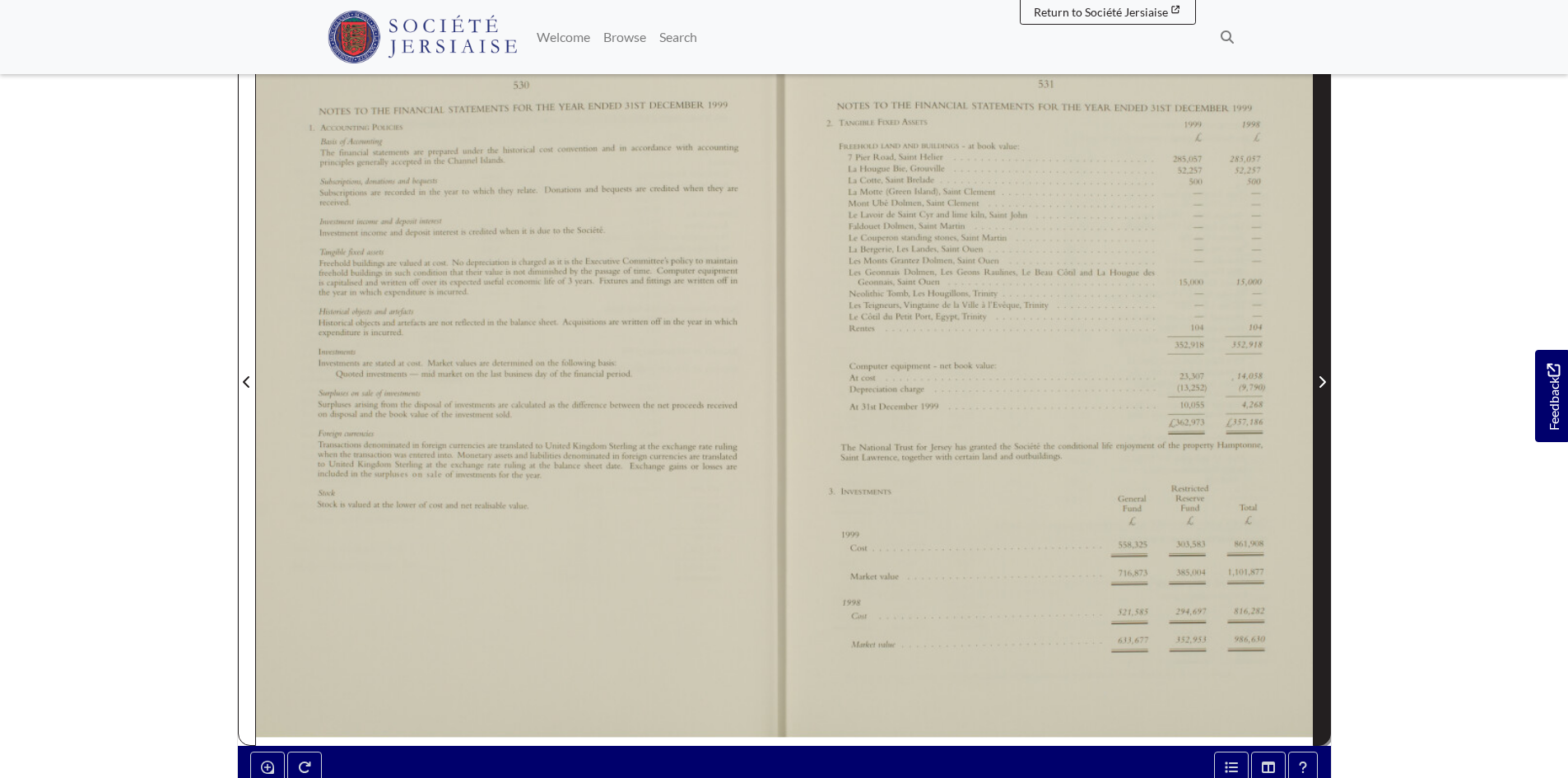
click at [1325, 290] on span "Next Page" at bounding box center [1322, 372] width 16 height 746
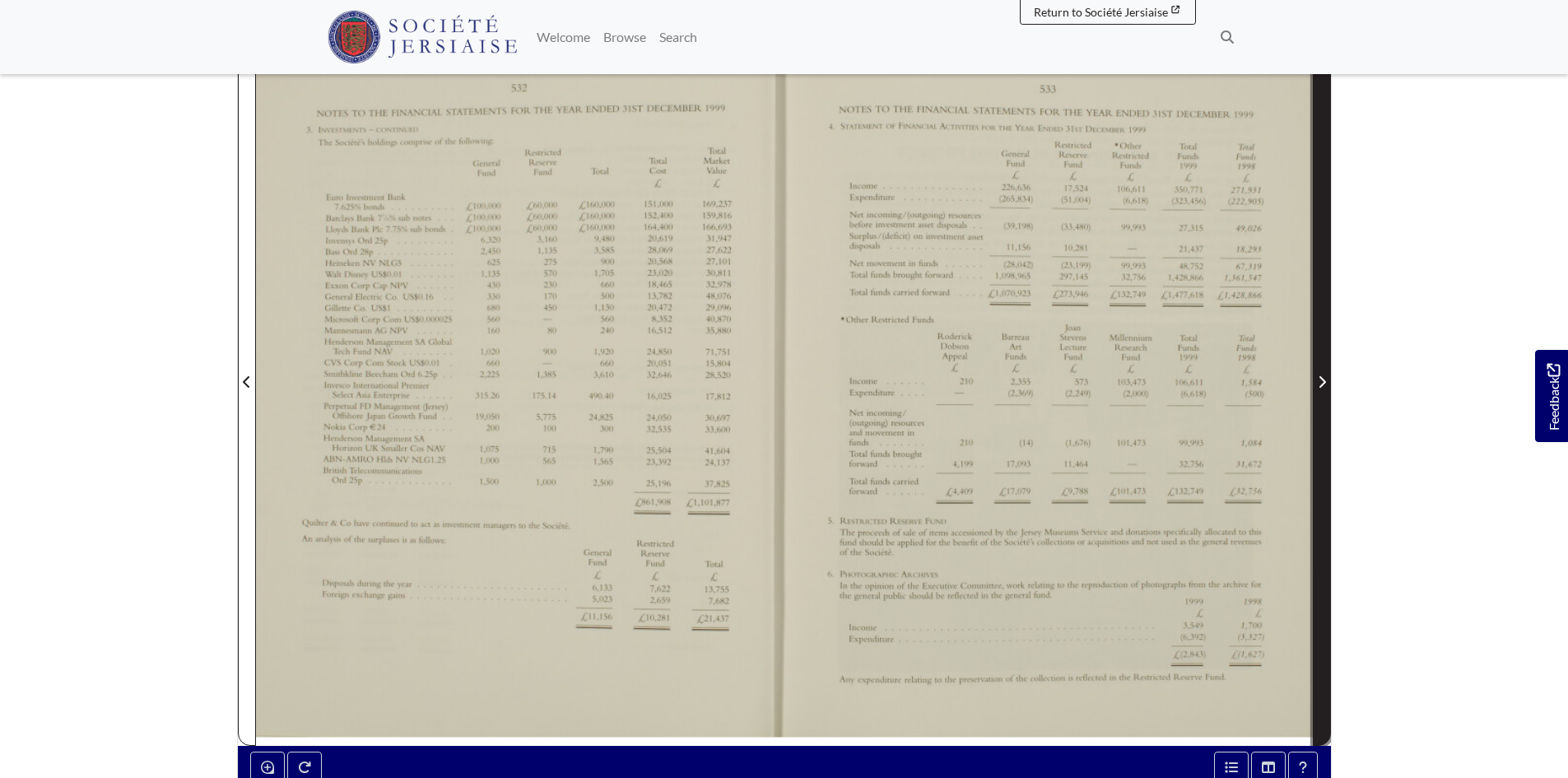
click at [1325, 290] on span "Next Page" at bounding box center [1322, 372] width 16 height 746
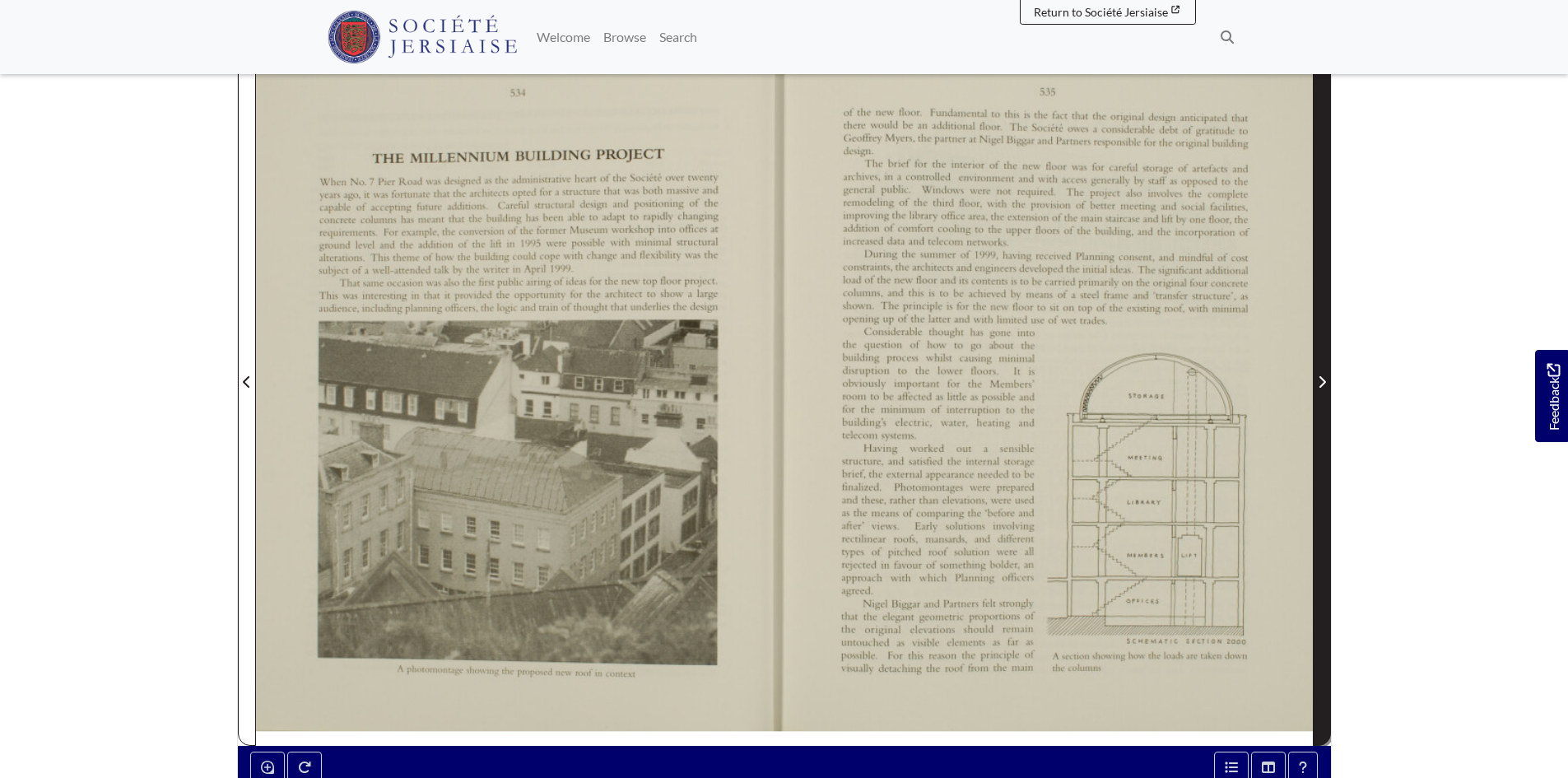
click at [1325, 290] on span "Next Page" at bounding box center [1322, 372] width 16 height 746
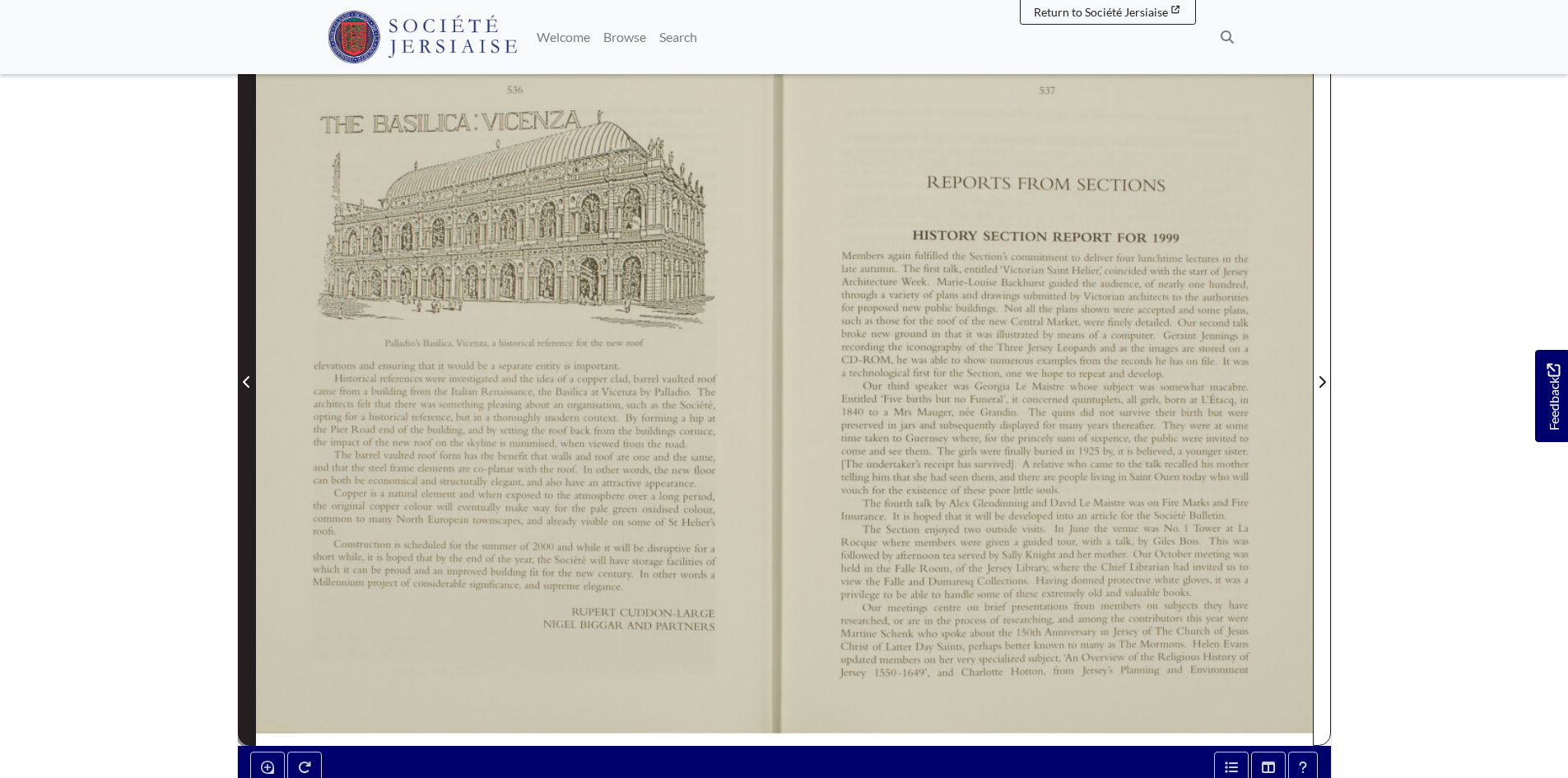
click at [248, 339] on span "Previous Page" at bounding box center [246, 372] width 16 height 746
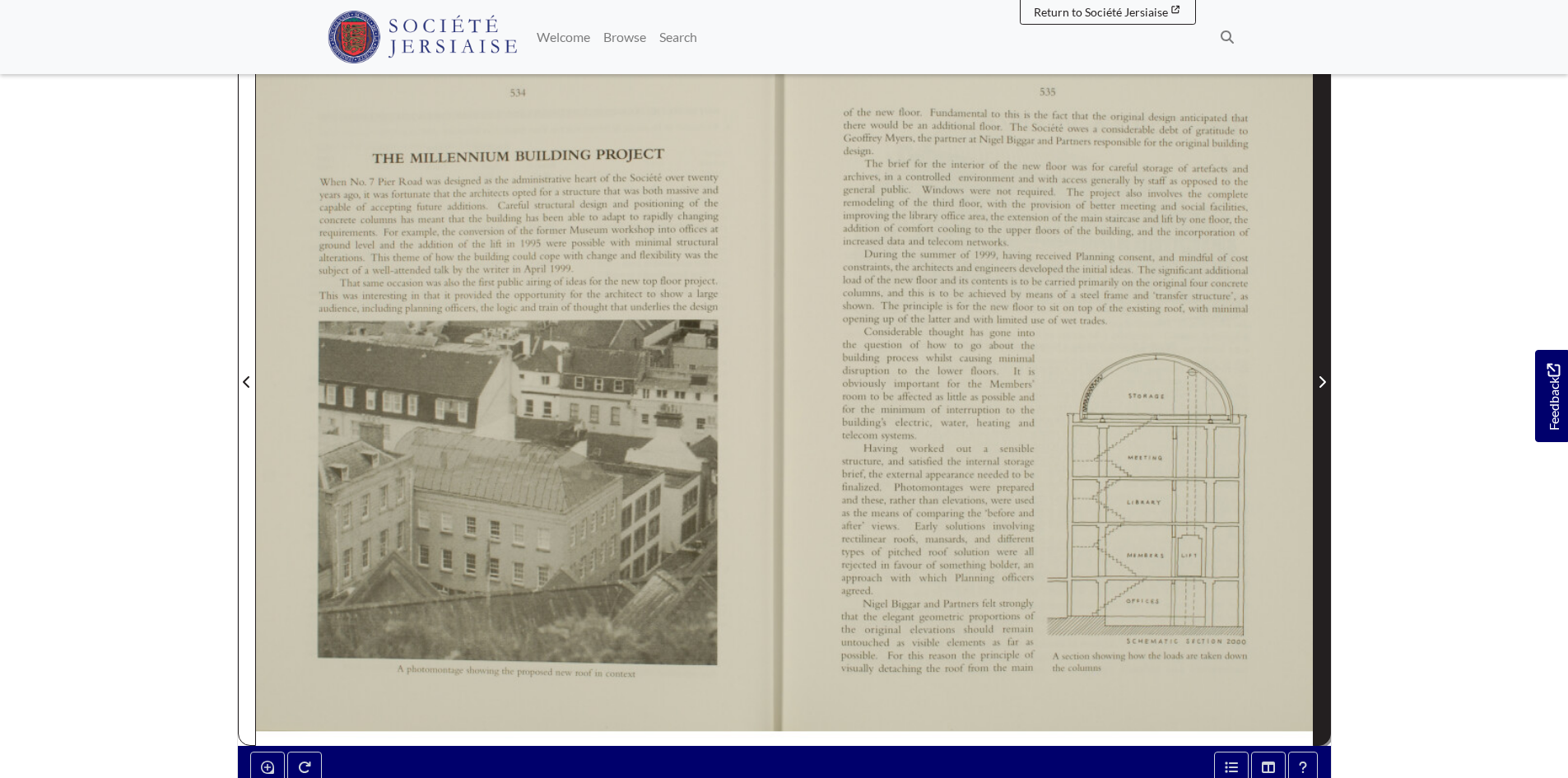
click at [1321, 333] on span "Next Page" at bounding box center [1322, 372] width 16 height 746
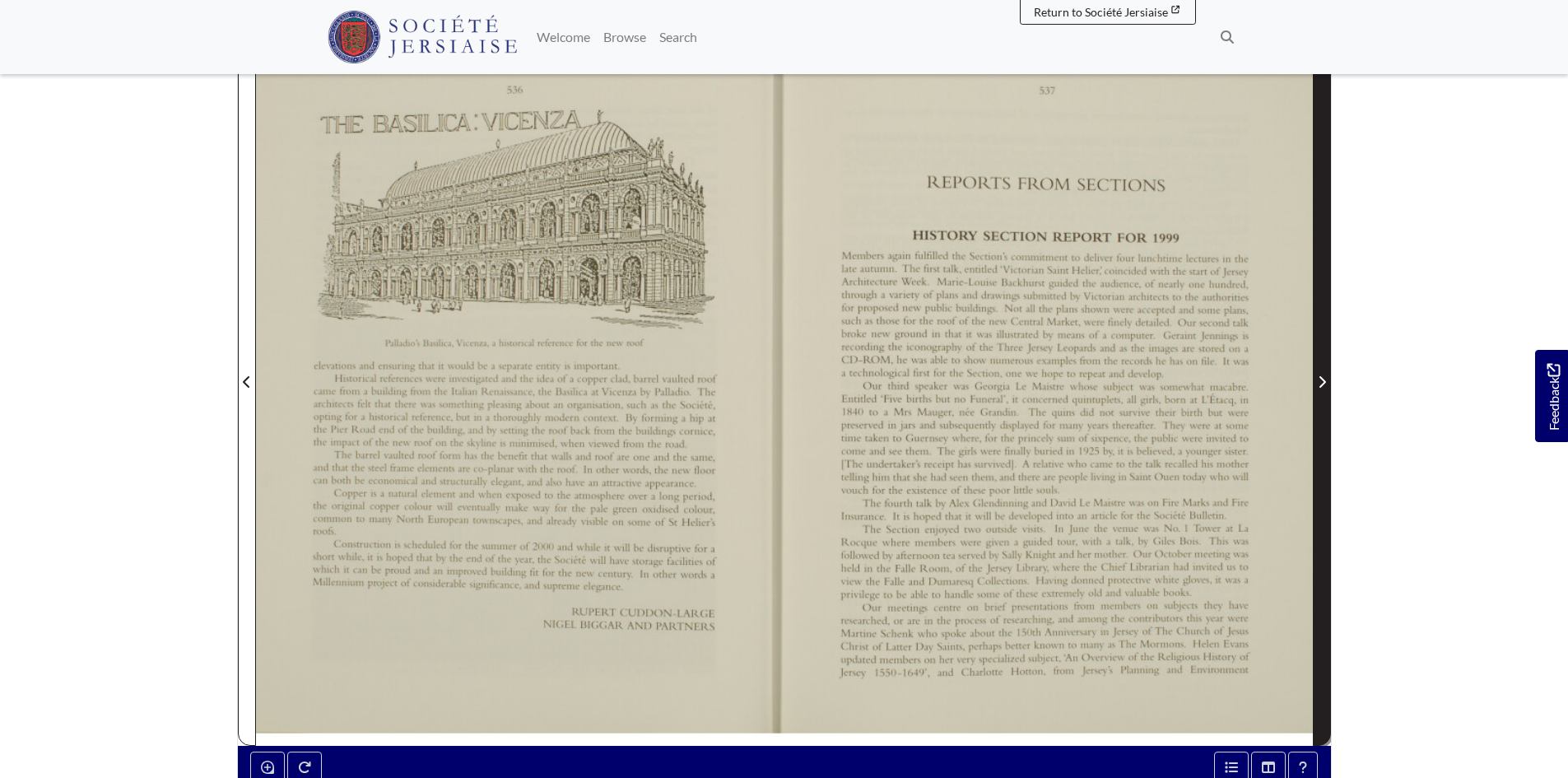
click at [1321, 333] on span "Next Page" at bounding box center [1322, 372] width 16 height 746
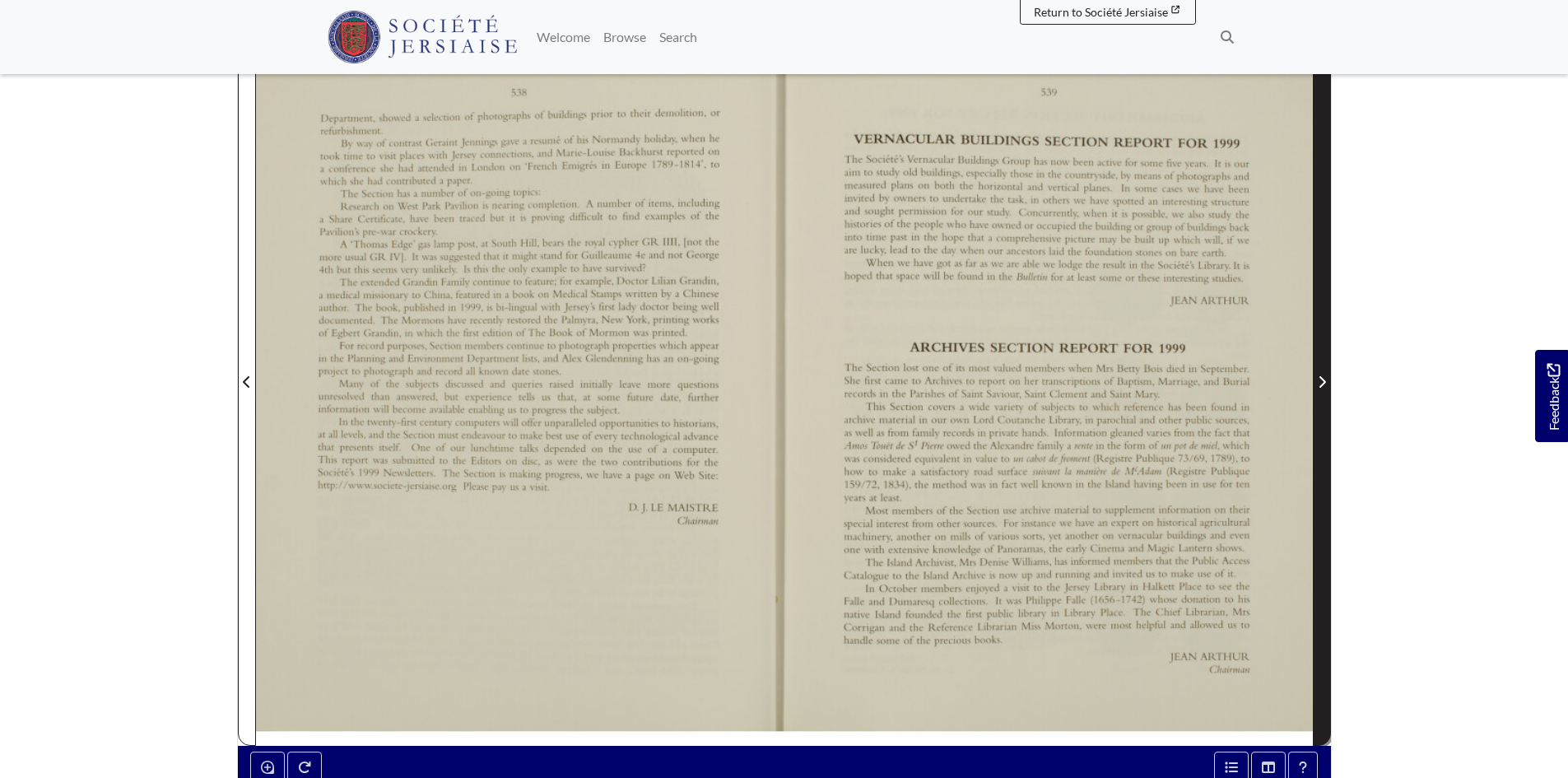
click at [1321, 333] on span "Next Page" at bounding box center [1322, 372] width 16 height 746
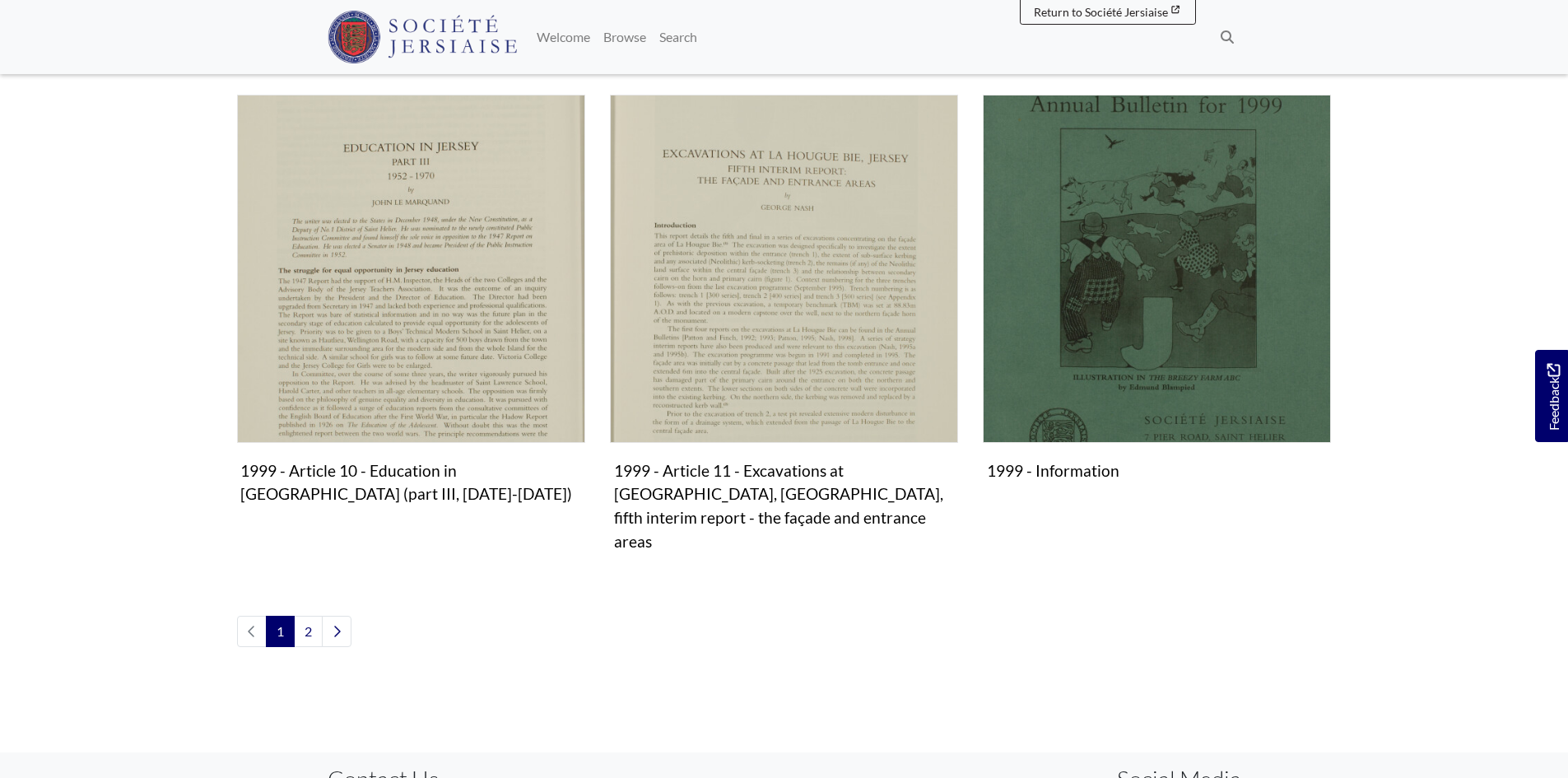
scroll to position [1811, 0]
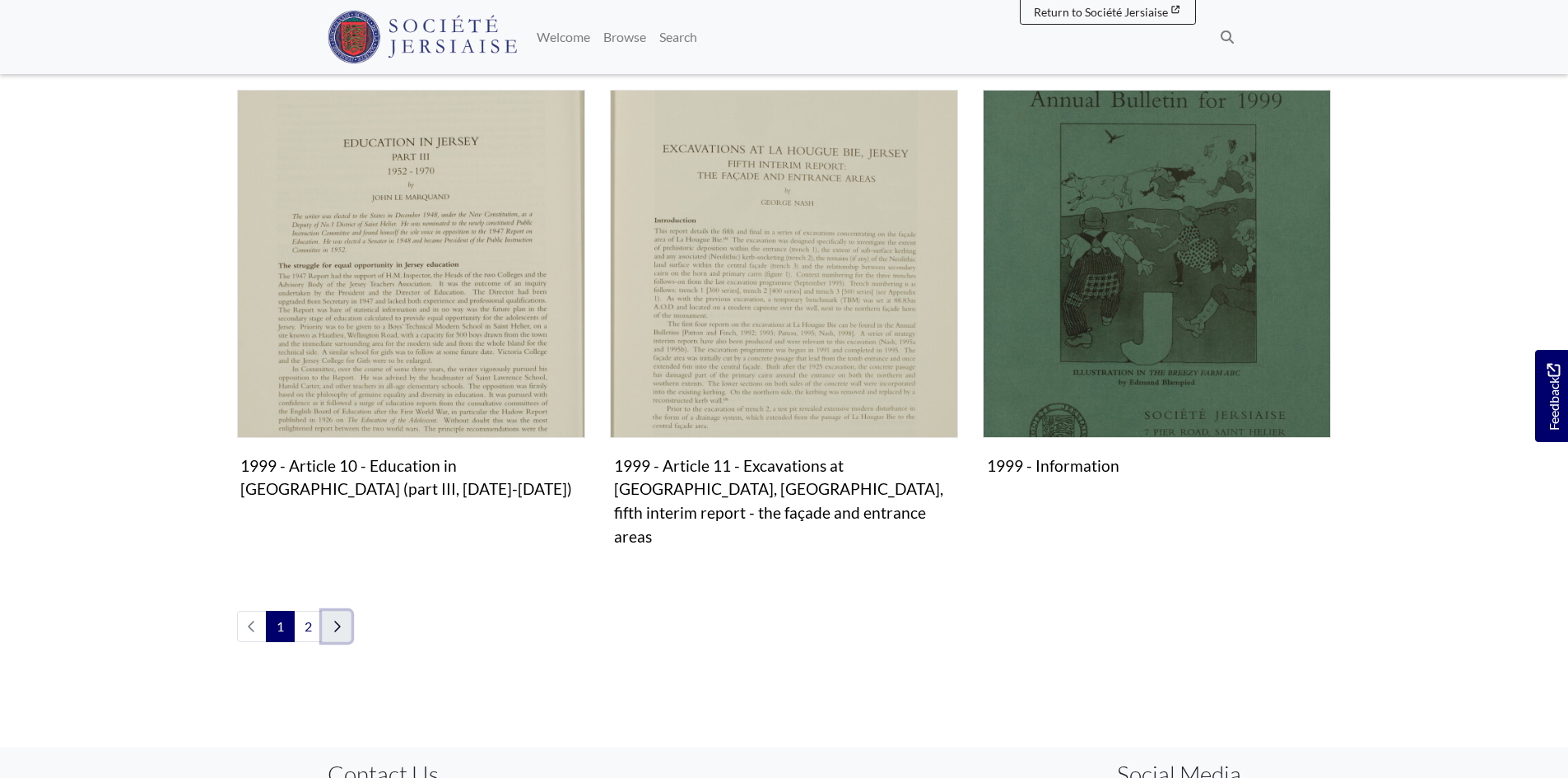
click at [338, 620] on icon "Next page" at bounding box center [337, 626] width 9 height 13
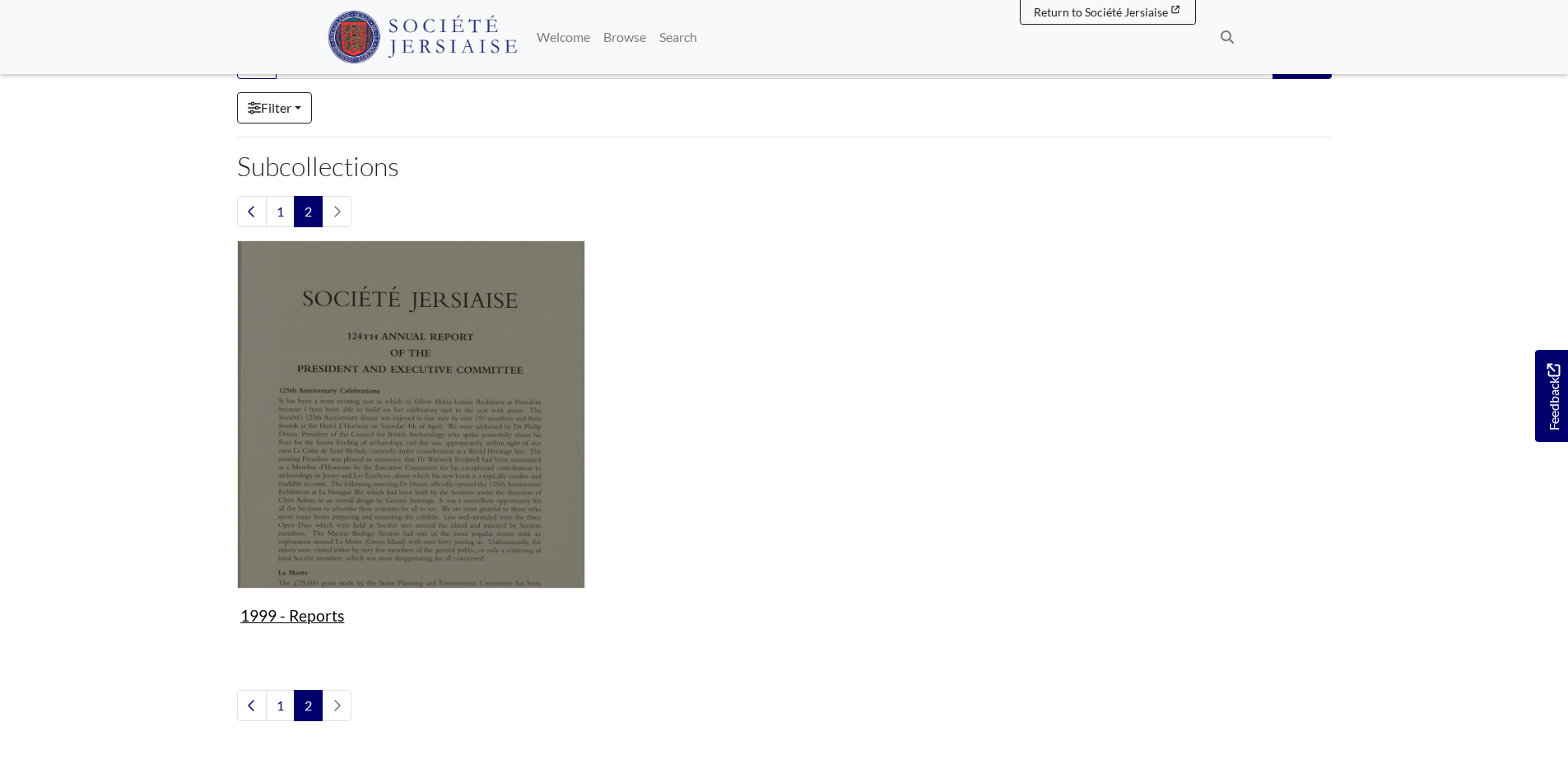
scroll to position [247, 0]
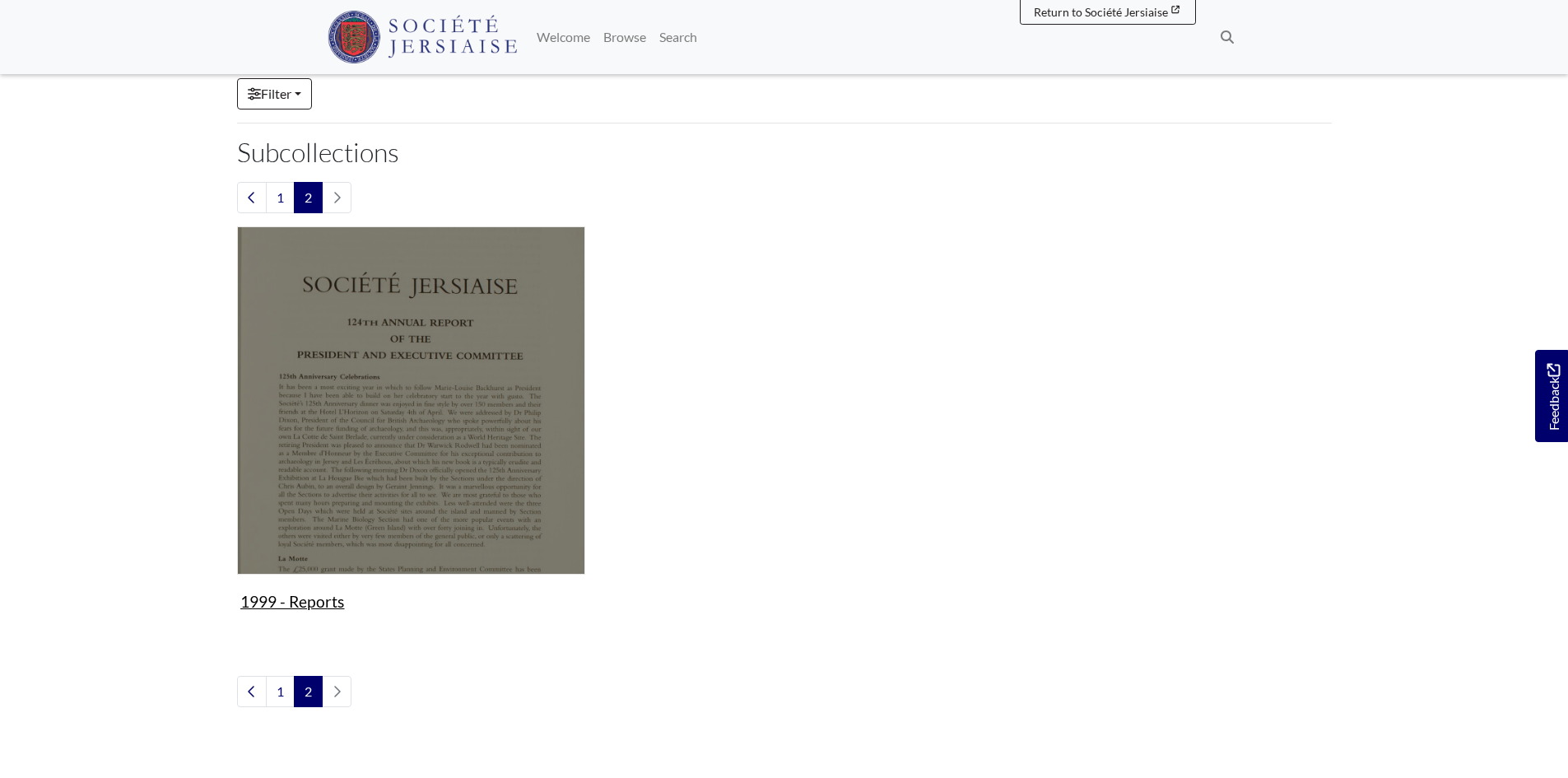
click at [469, 512] on img "Subcollection" at bounding box center [410, 400] width 348 height 348
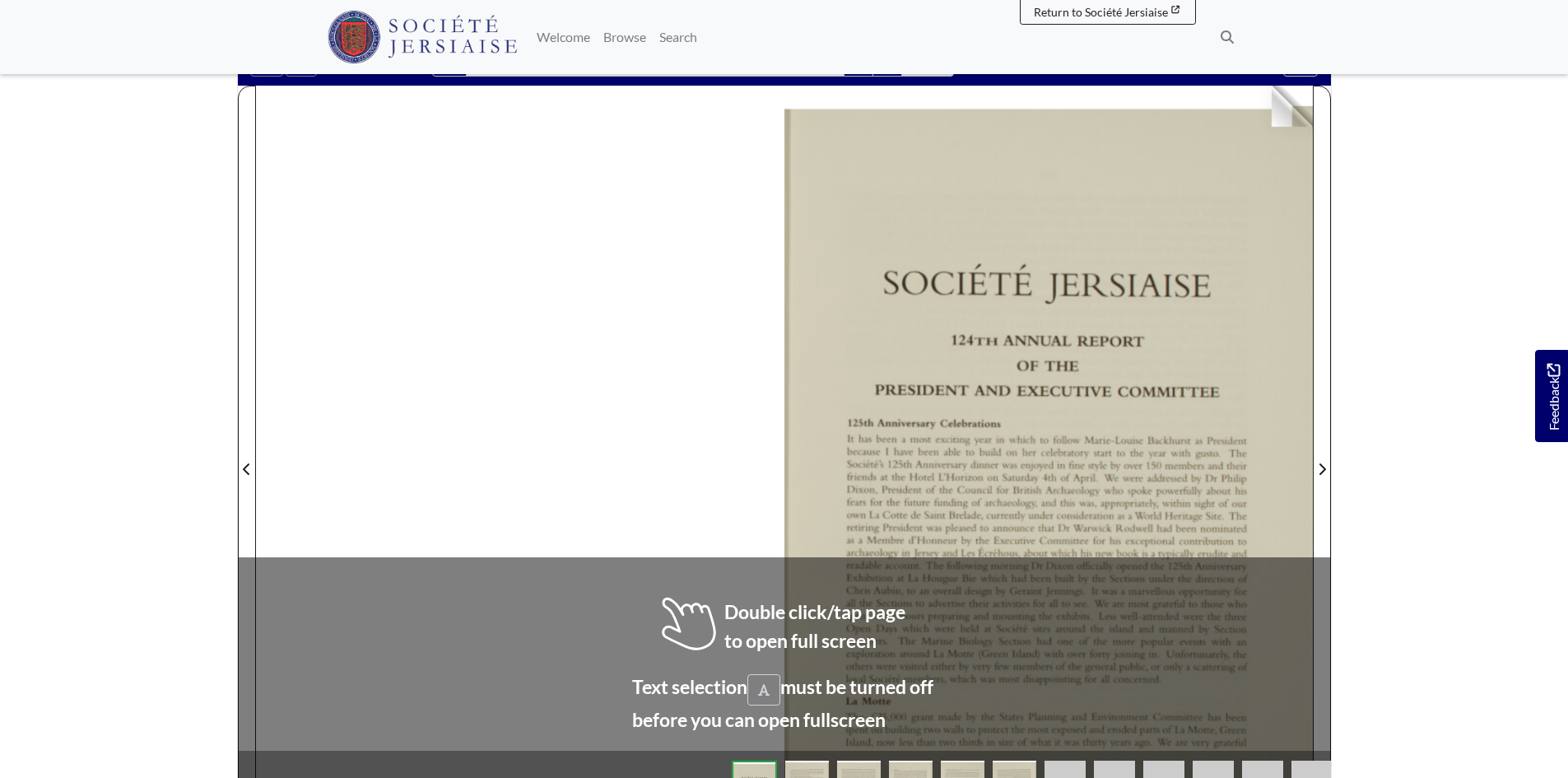
scroll to position [247, 0]
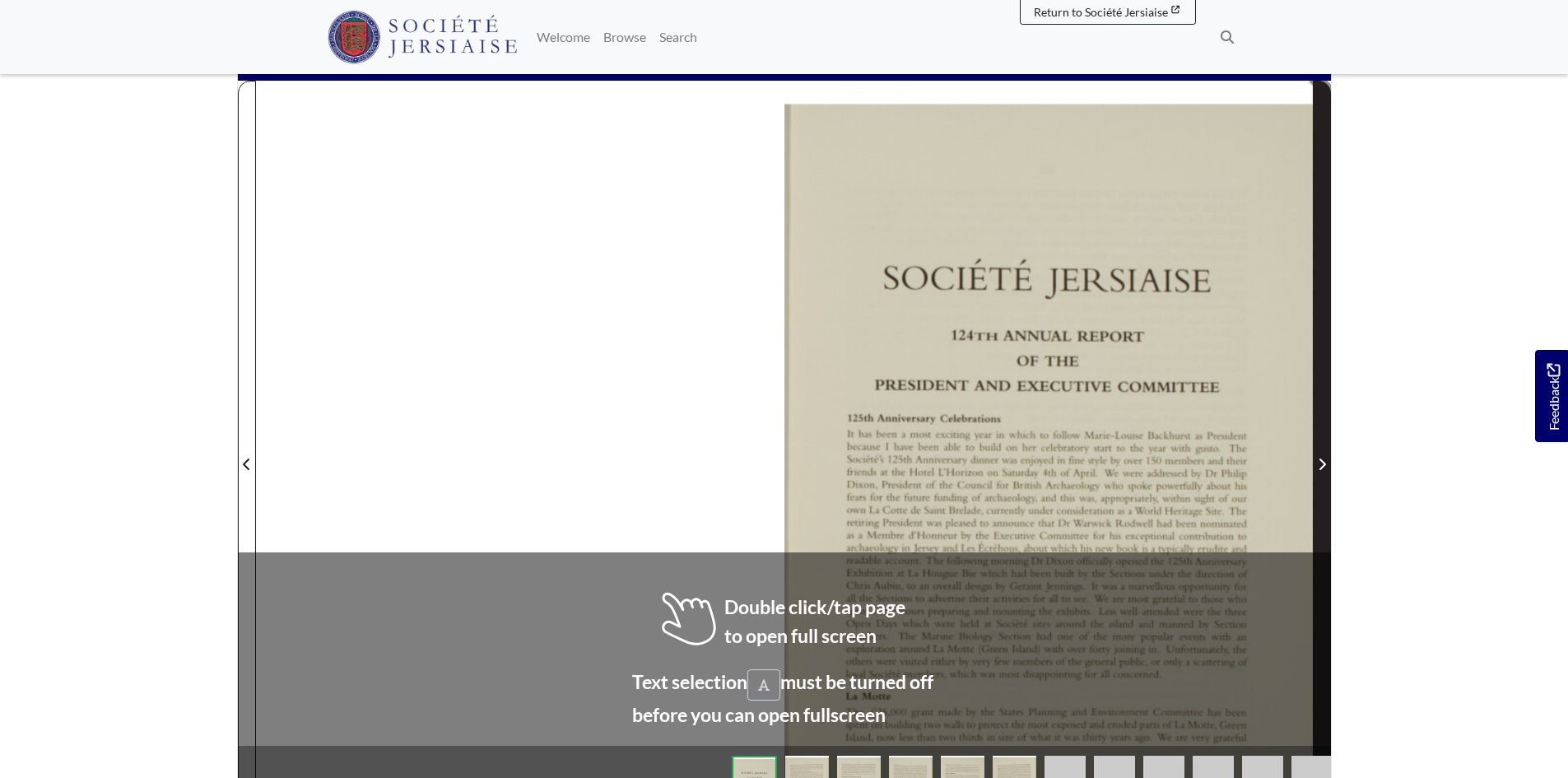
click at [1318, 444] on span "Next Page" at bounding box center [1322, 454] width 16 height 746
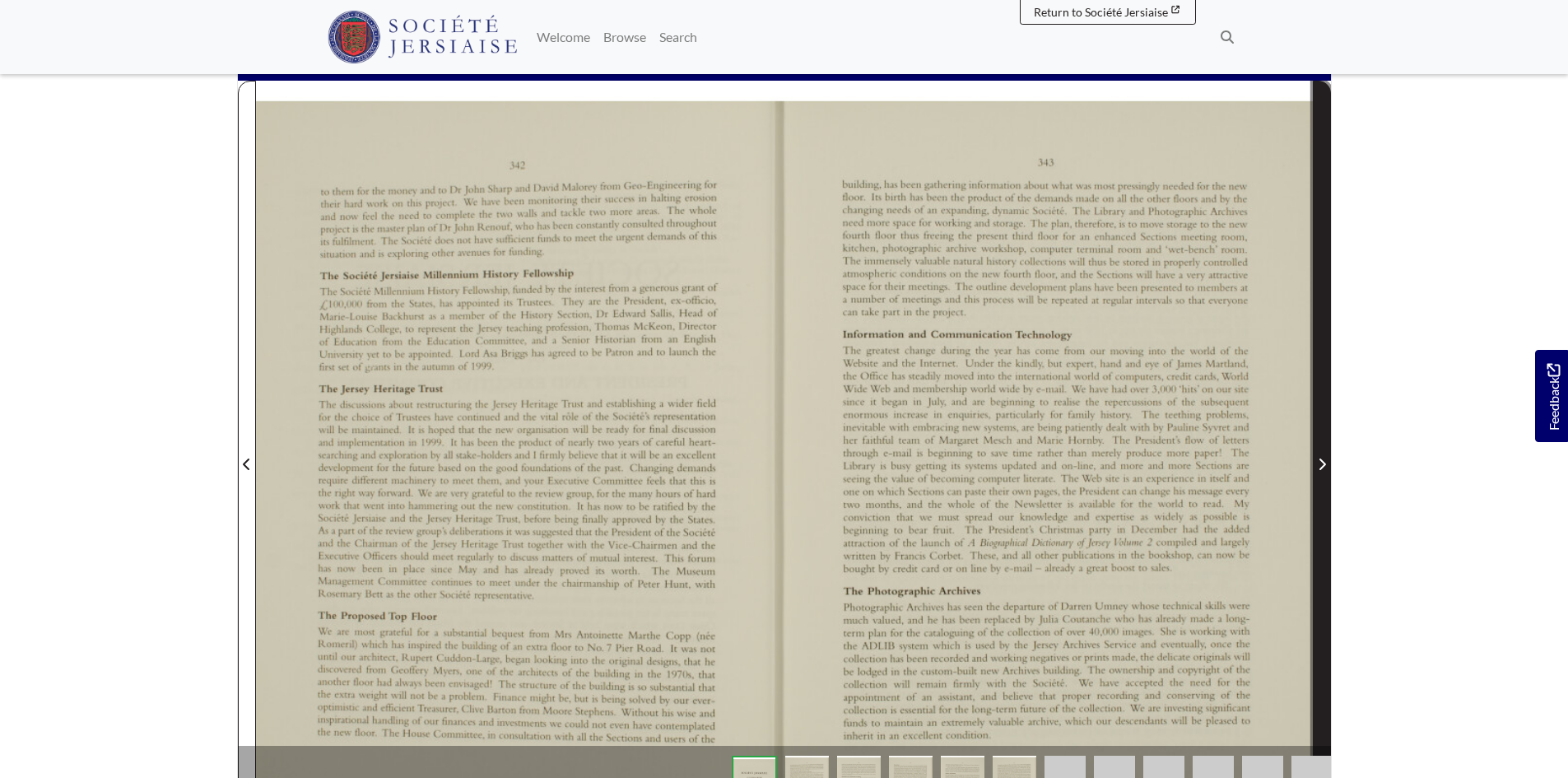
click at [1318, 444] on span "Next Page" at bounding box center [1322, 454] width 16 height 746
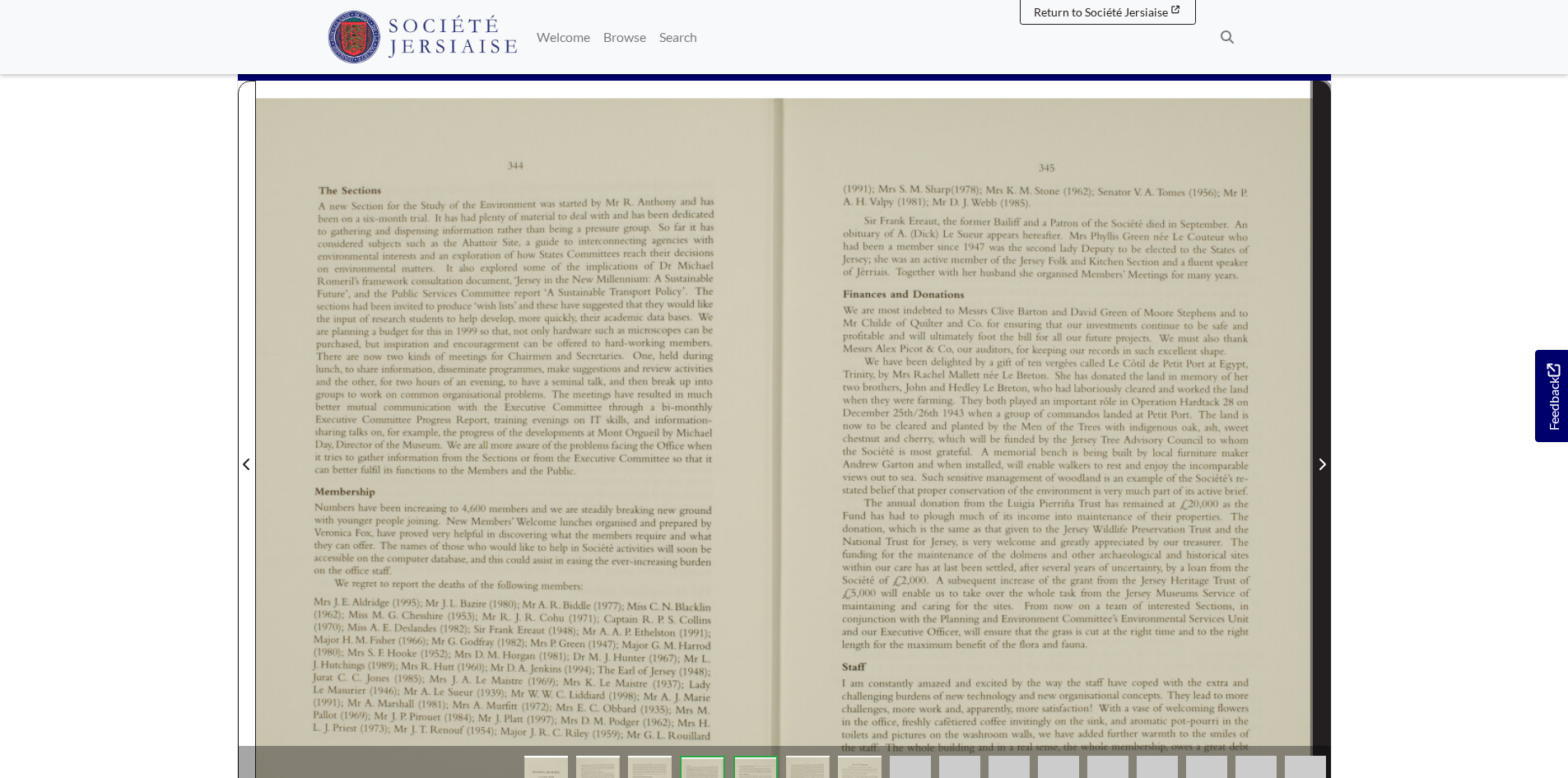
click at [1318, 444] on span "Next Page" at bounding box center [1322, 454] width 16 height 746
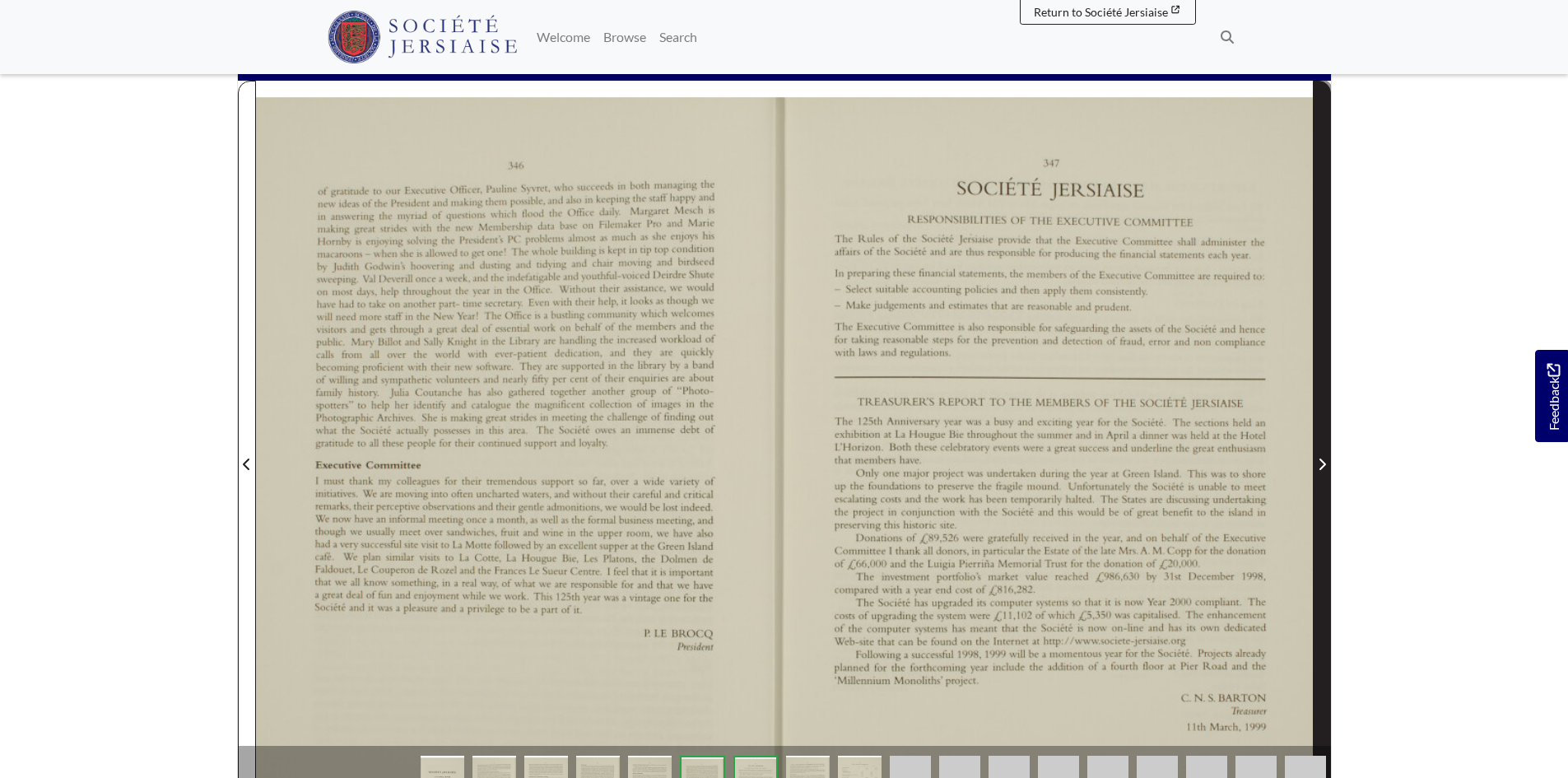
click at [1318, 444] on span "Next Page" at bounding box center [1322, 454] width 16 height 746
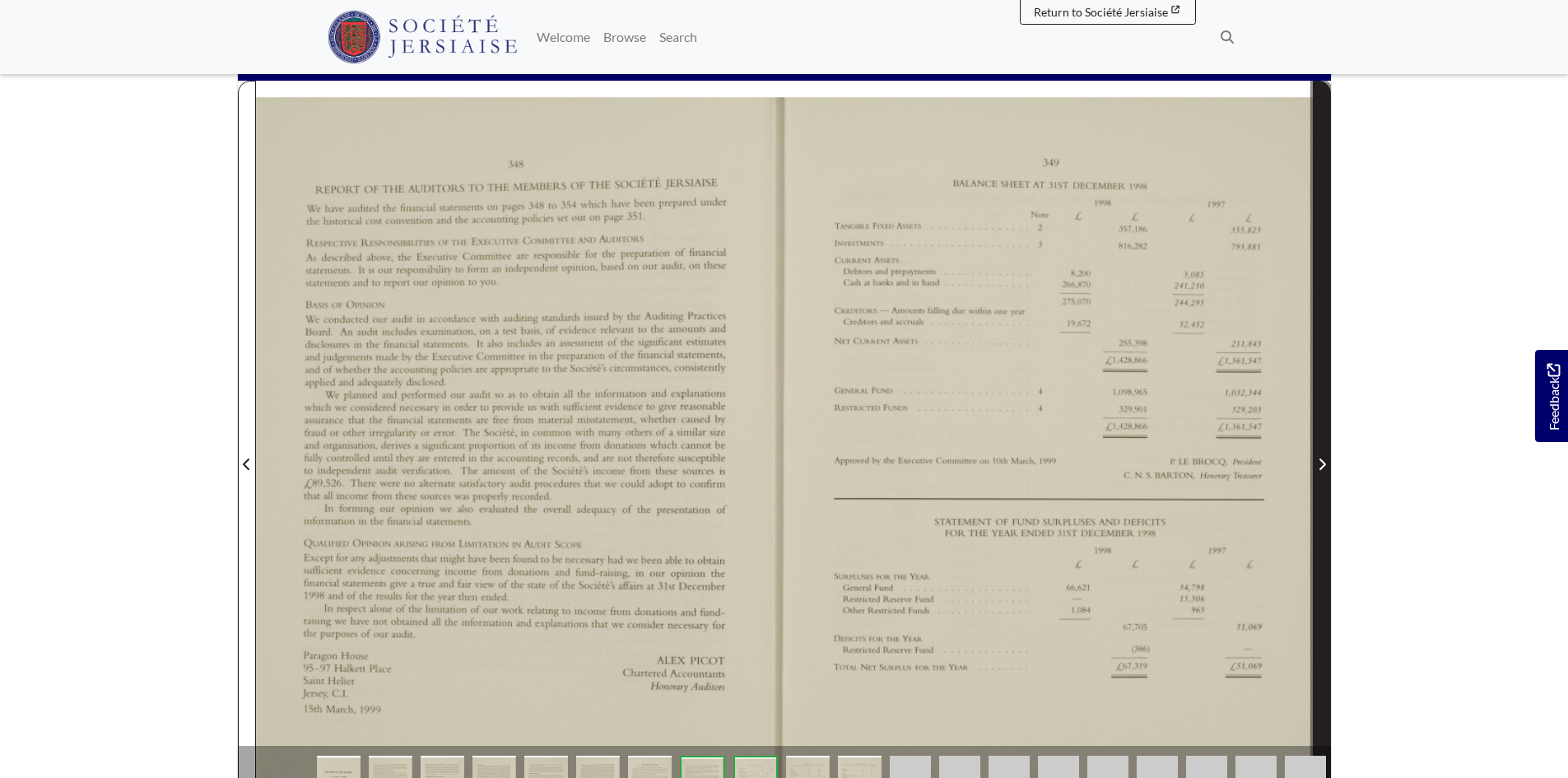
click at [1318, 444] on span "Next Page" at bounding box center [1322, 454] width 16 height 746
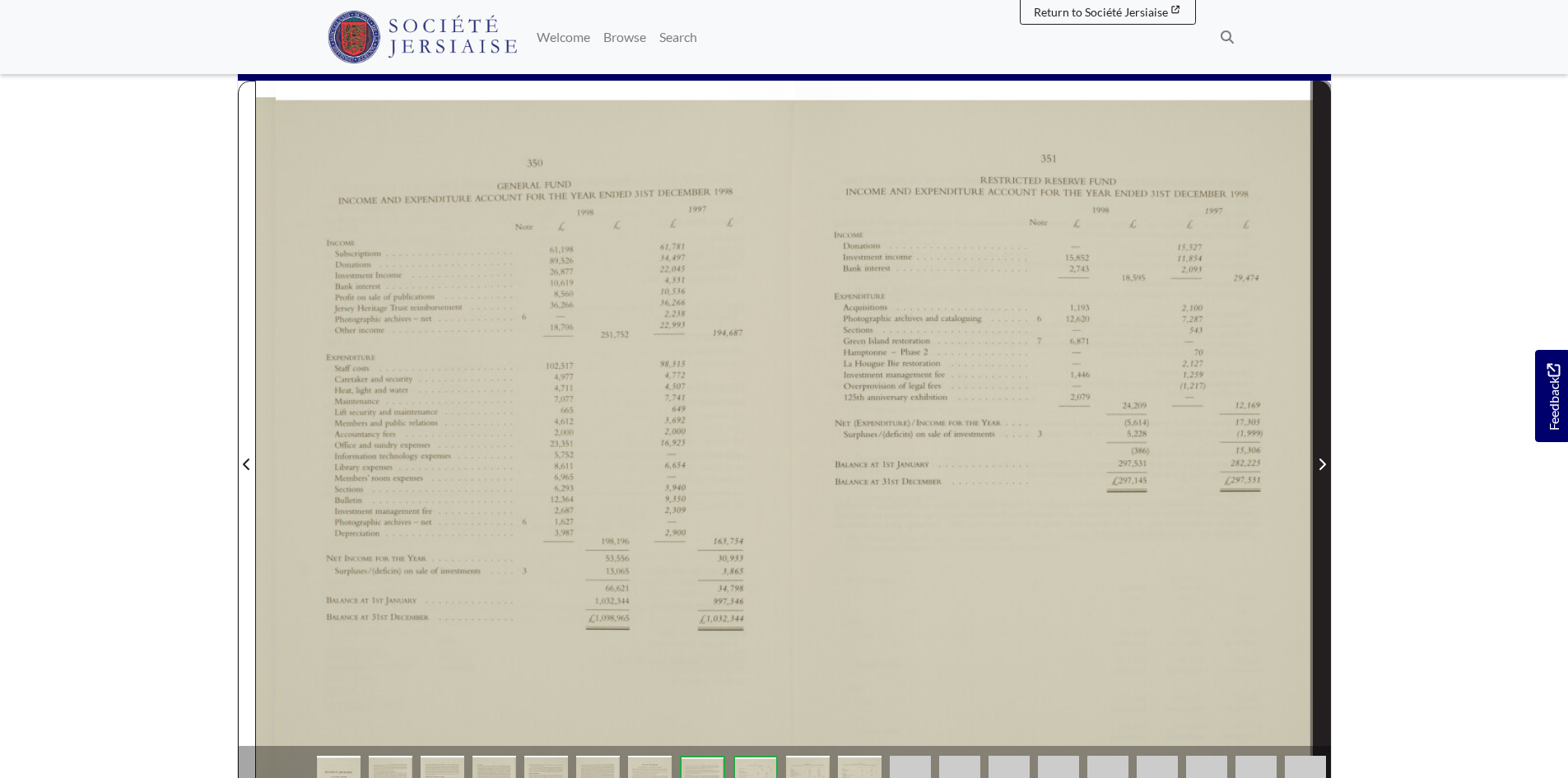
click at [1318, 444] on span "Next Page" at bounding box center [1322, 454] width 16 height 746
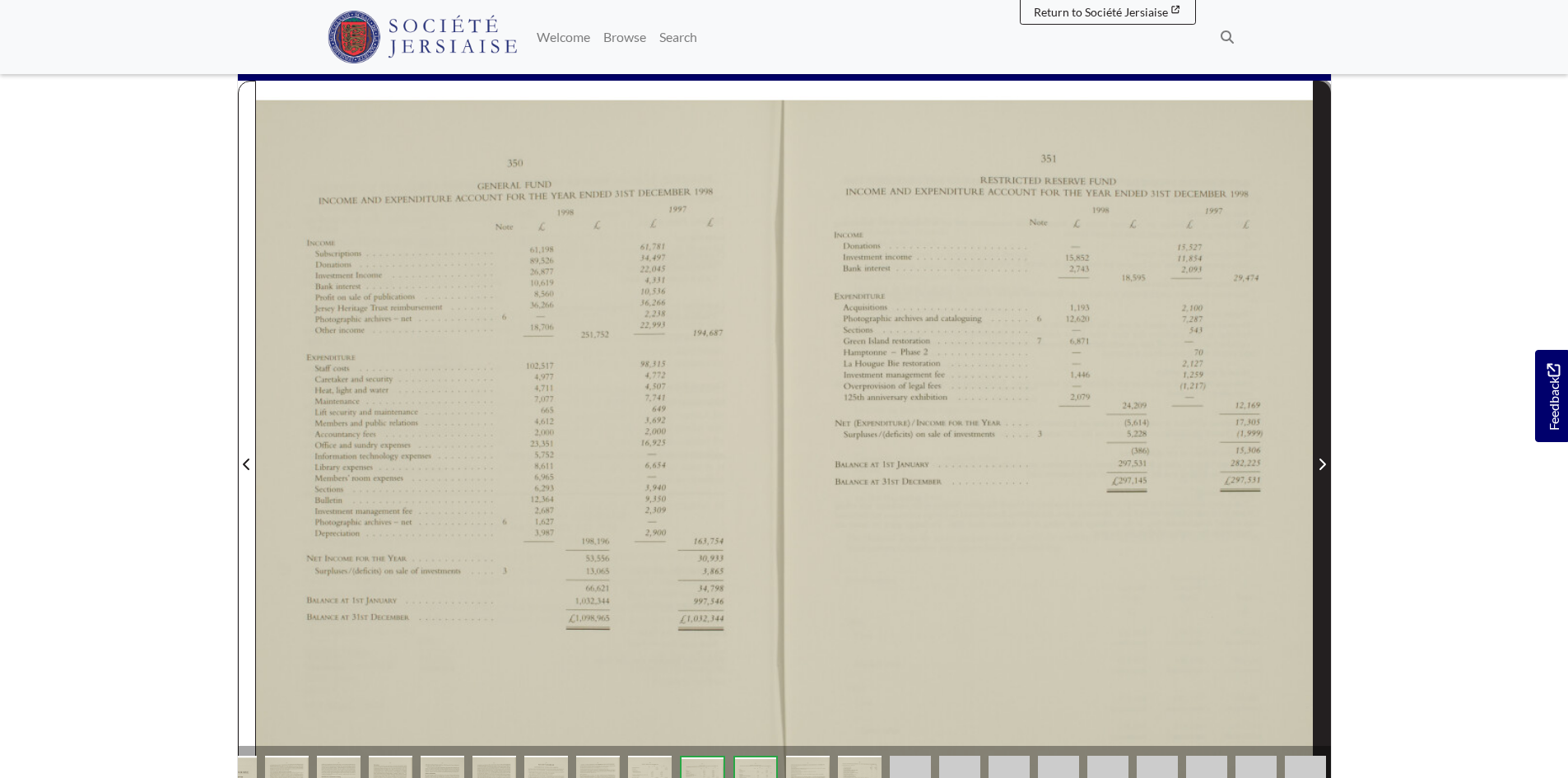
click at [1318, 444] on span "Next Page" at bounding box center [1322, 454] width 16 height 746
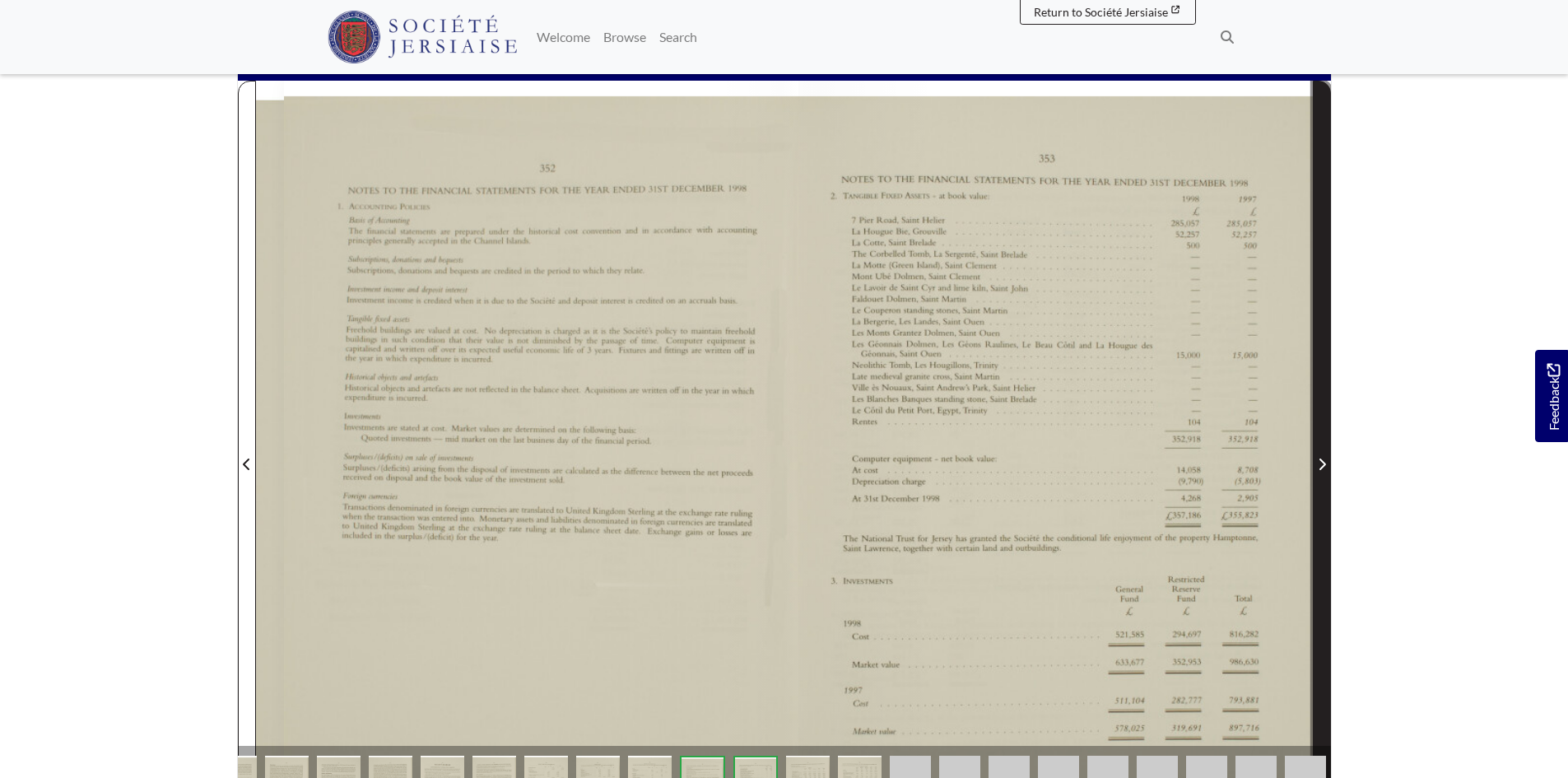
click at [1318, 444] on span "Next Page" at bounding box center [1322, 454] width 16 height 746
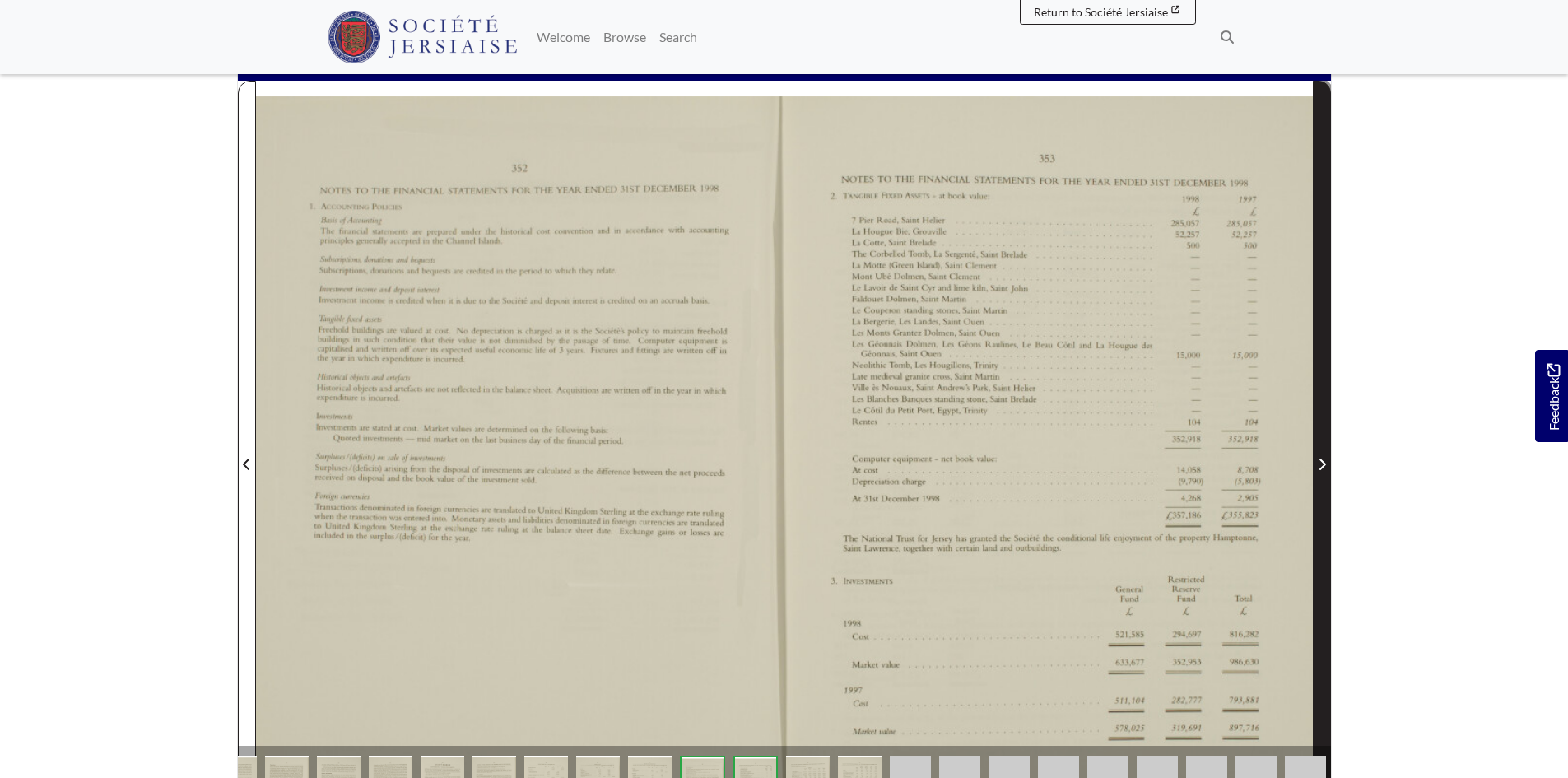
click at [1318, 444] on span "Next Page" at bounding box center [1322, 454] width 16 height 746
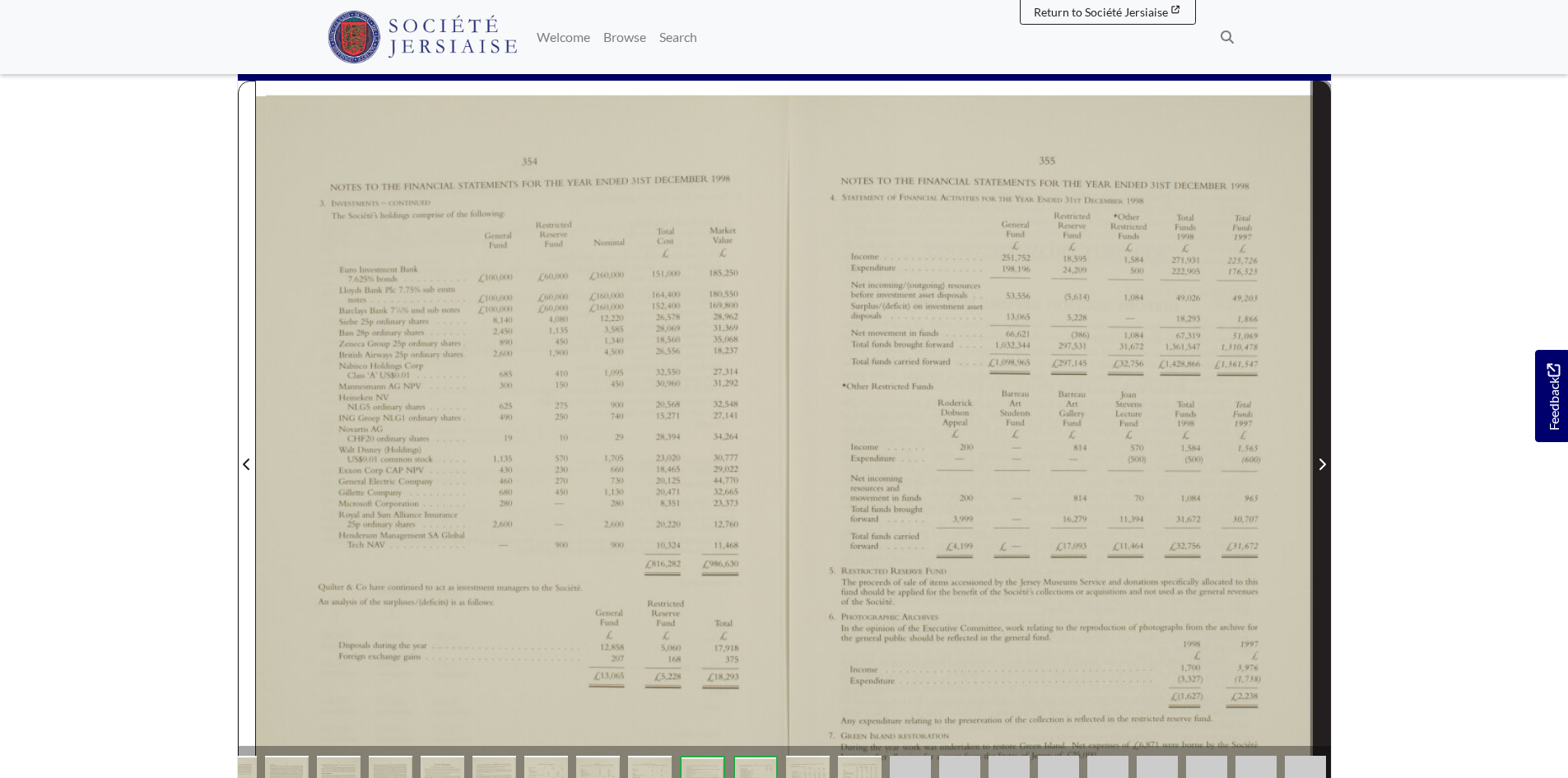
click at [1318, 444] on span "Next Page" at bounding box center [1322, 454] width 16 height 746
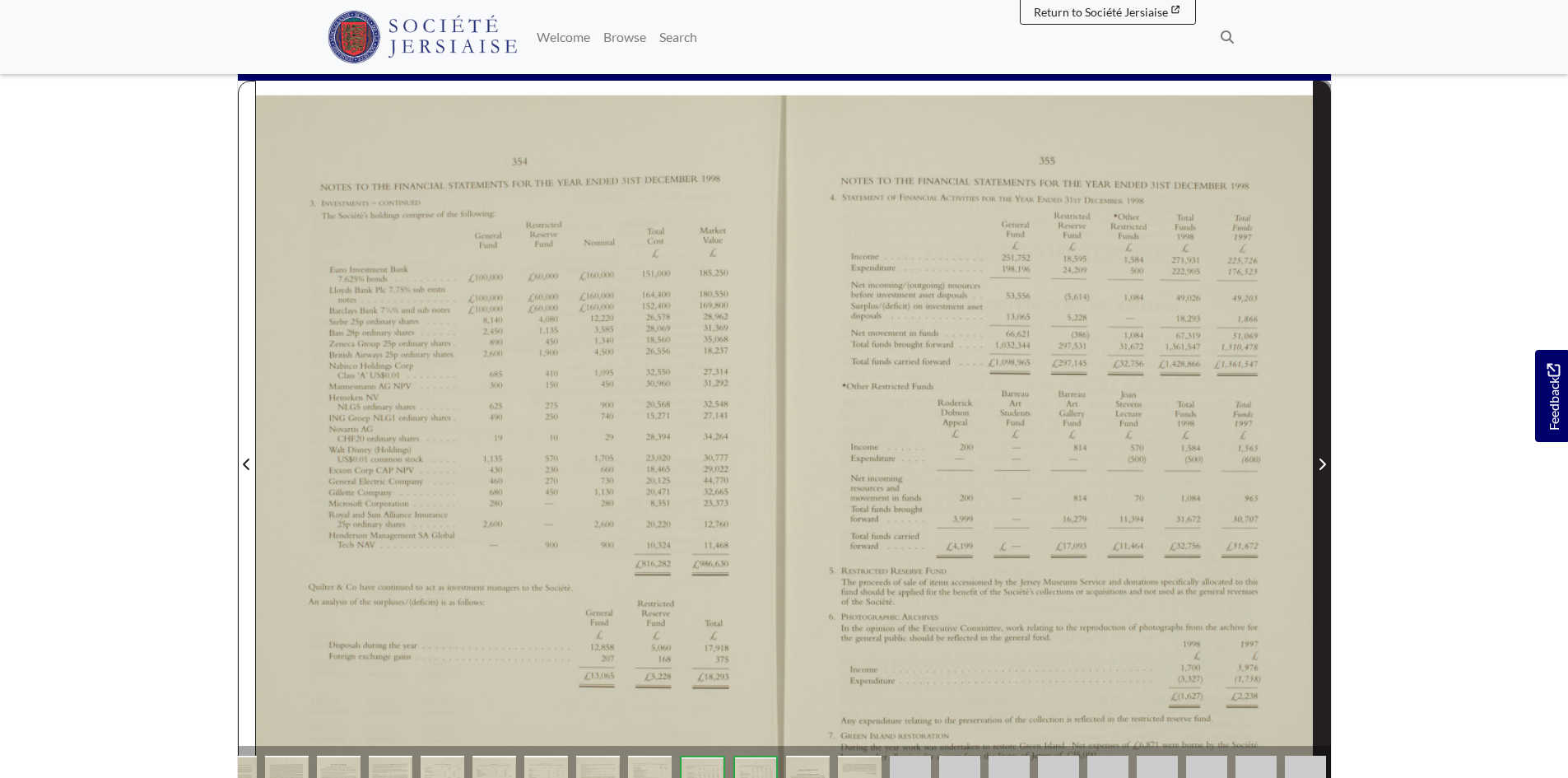
click at [1318, 444] on span "Next Page" at bounding box center [1322, 454] width 16 height 746
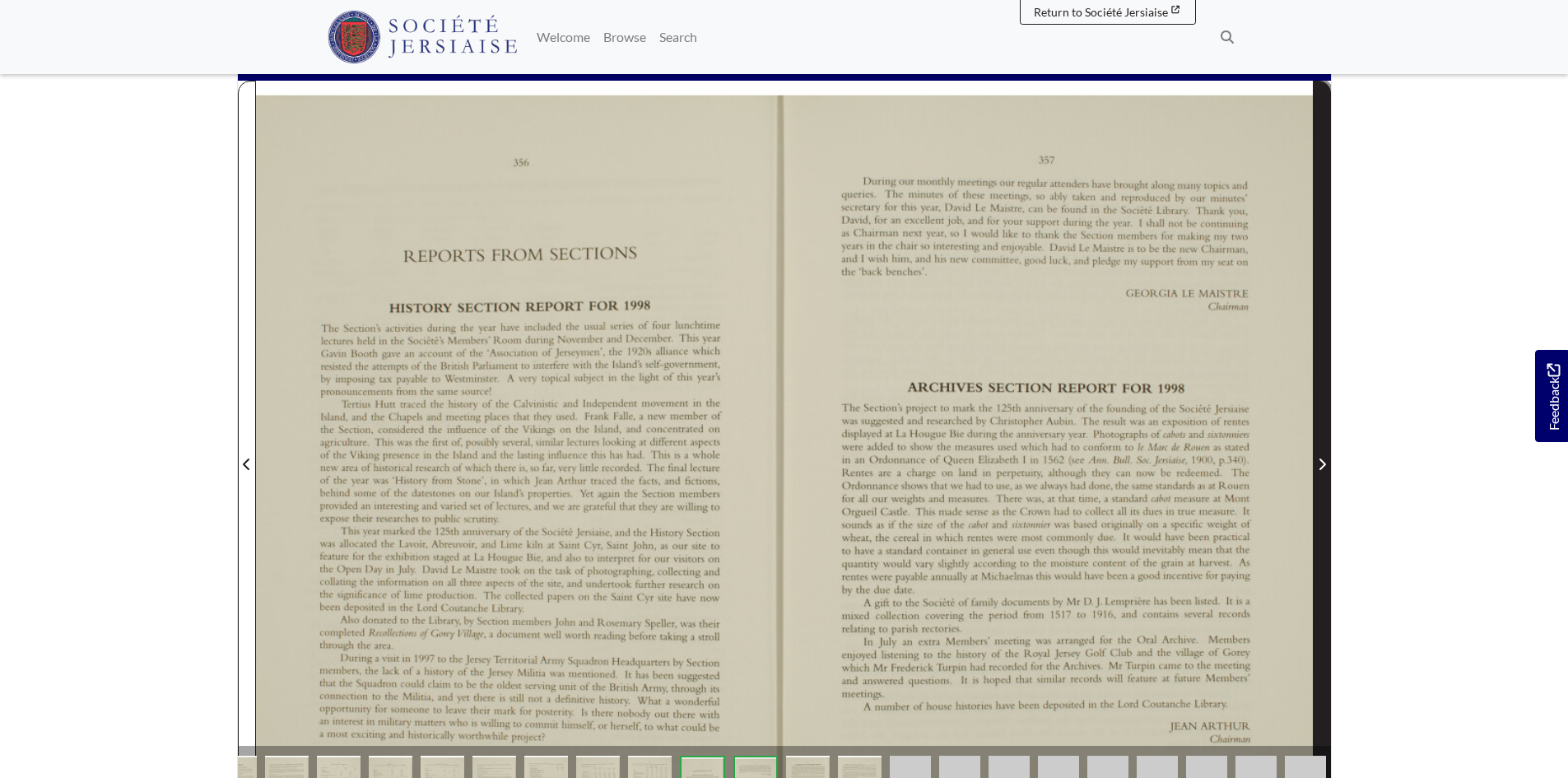
click at [1318, 444] on span "Next Page" at bounding box center [1322, 454] width 16 height 746
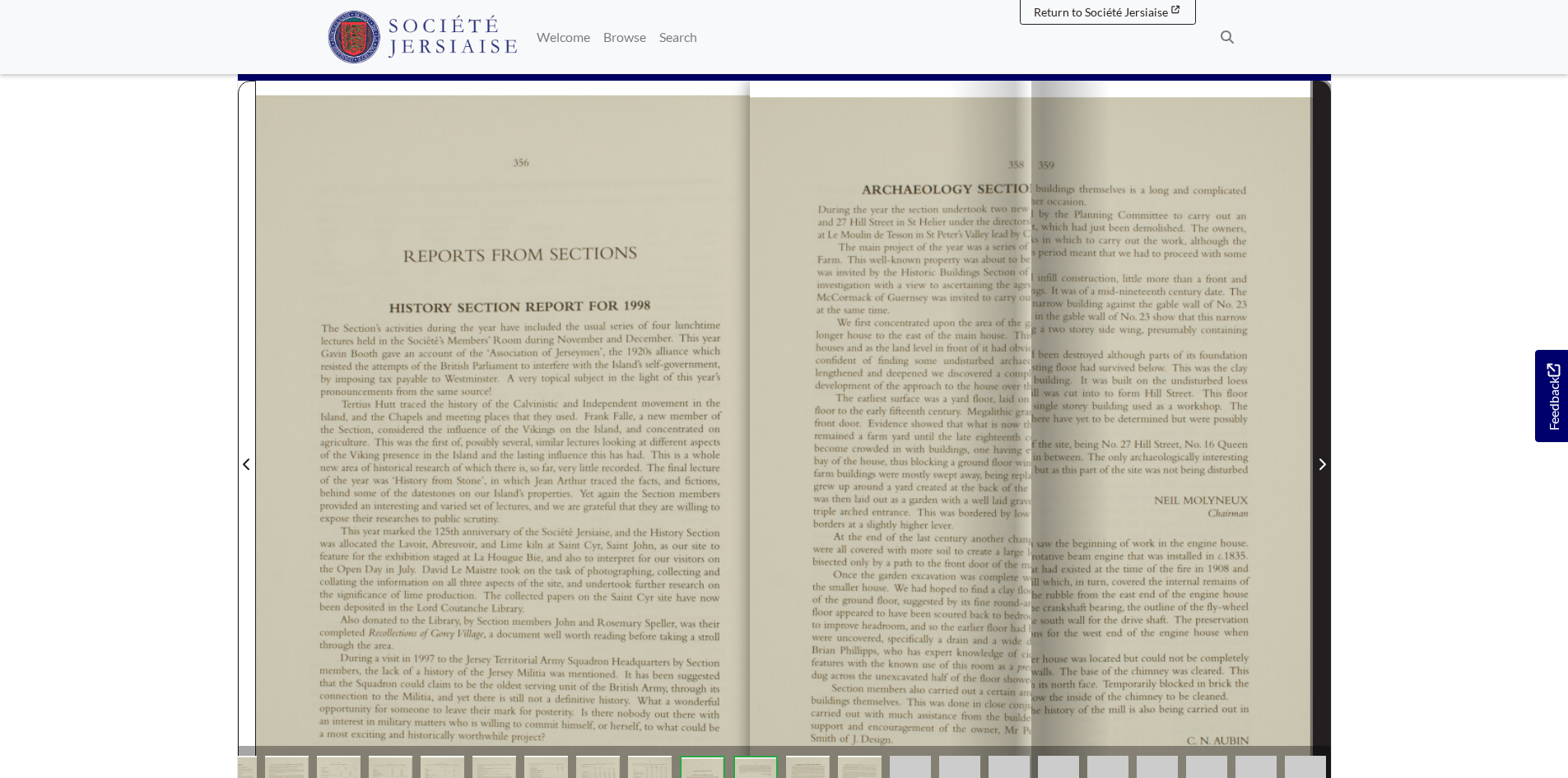
click at [1318, 444] on span "Next Page" at bounding box center [1322, 454] width 16 height 746
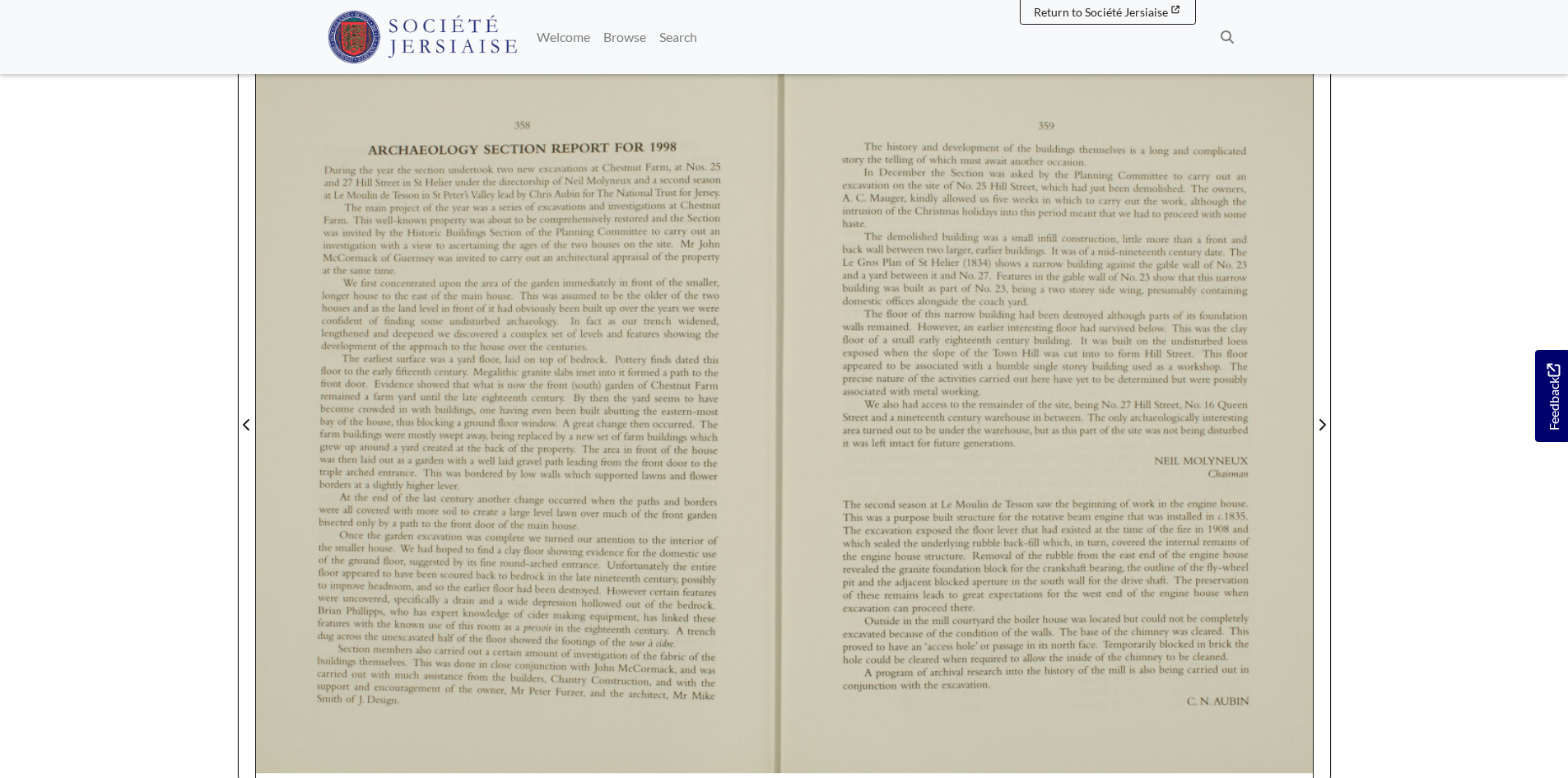
scroll to position [247, 0]
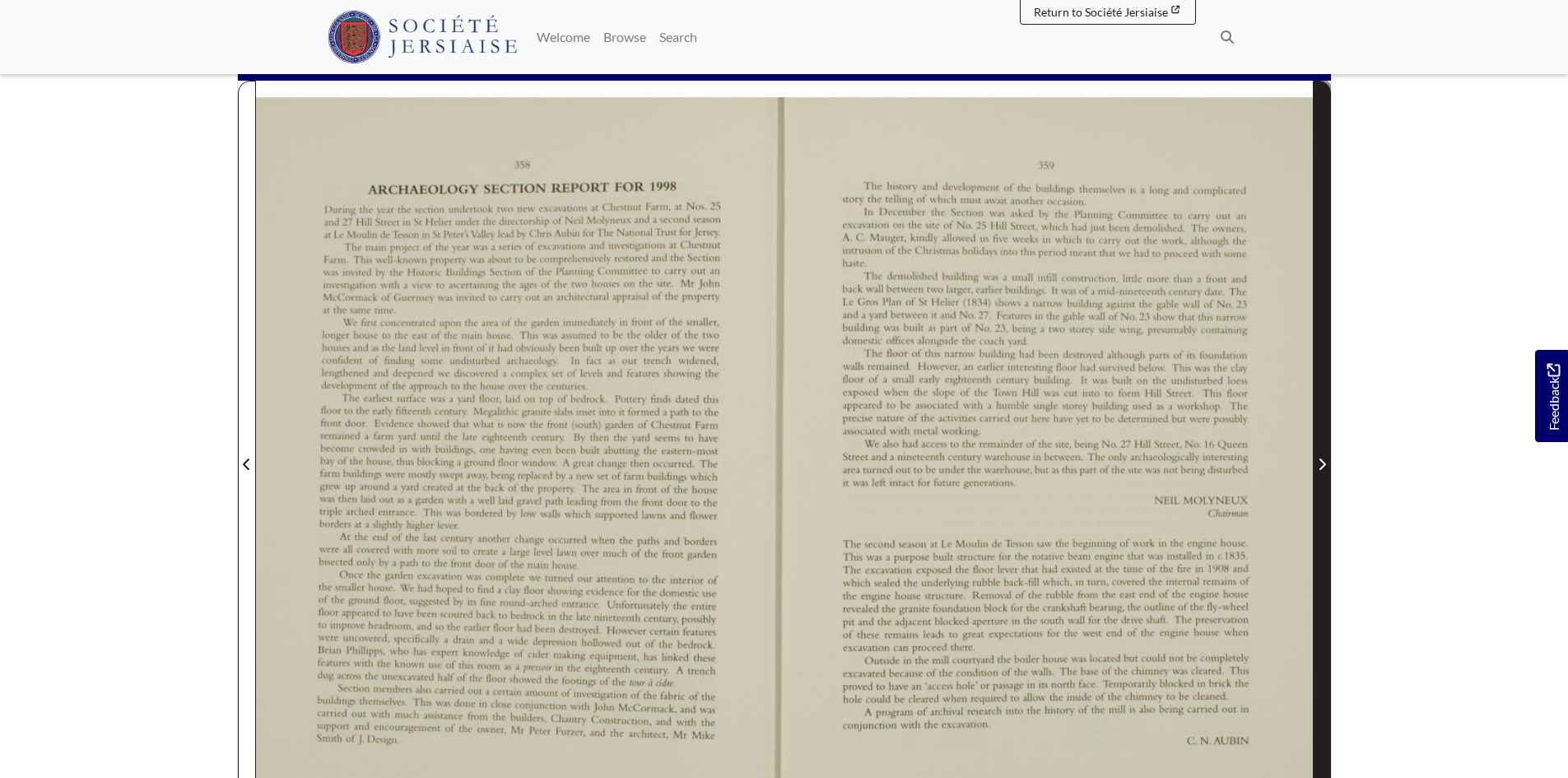
click at [1314, 417] on span "Next Page" at bounding box center [1322, 454] width 16 height 746
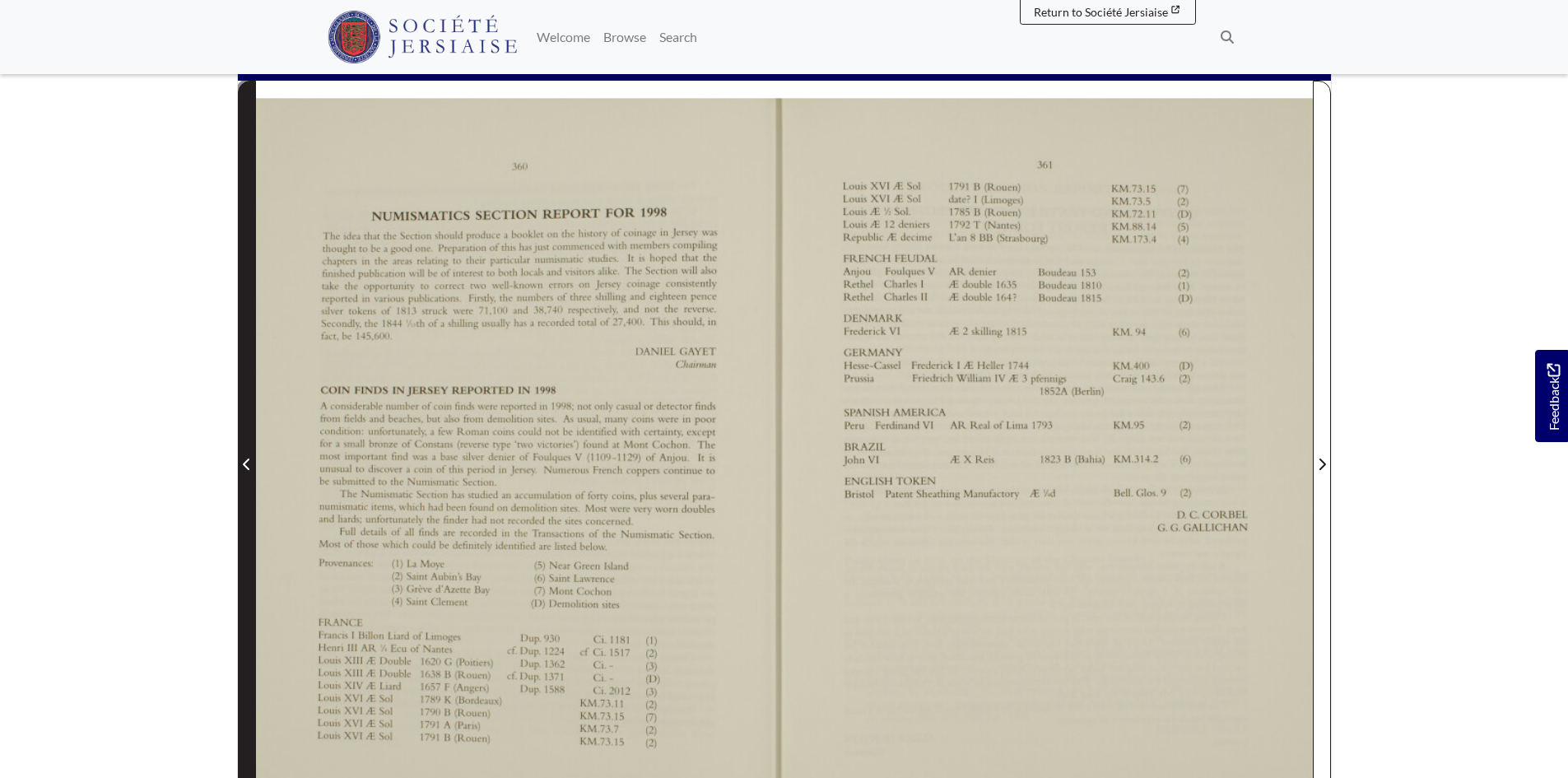
click at [251, 404] on span "Previous Page" at bounding box center [246, 454] width 16 height 746
